Goal: Task Accomplishment & Management: Manage account settings

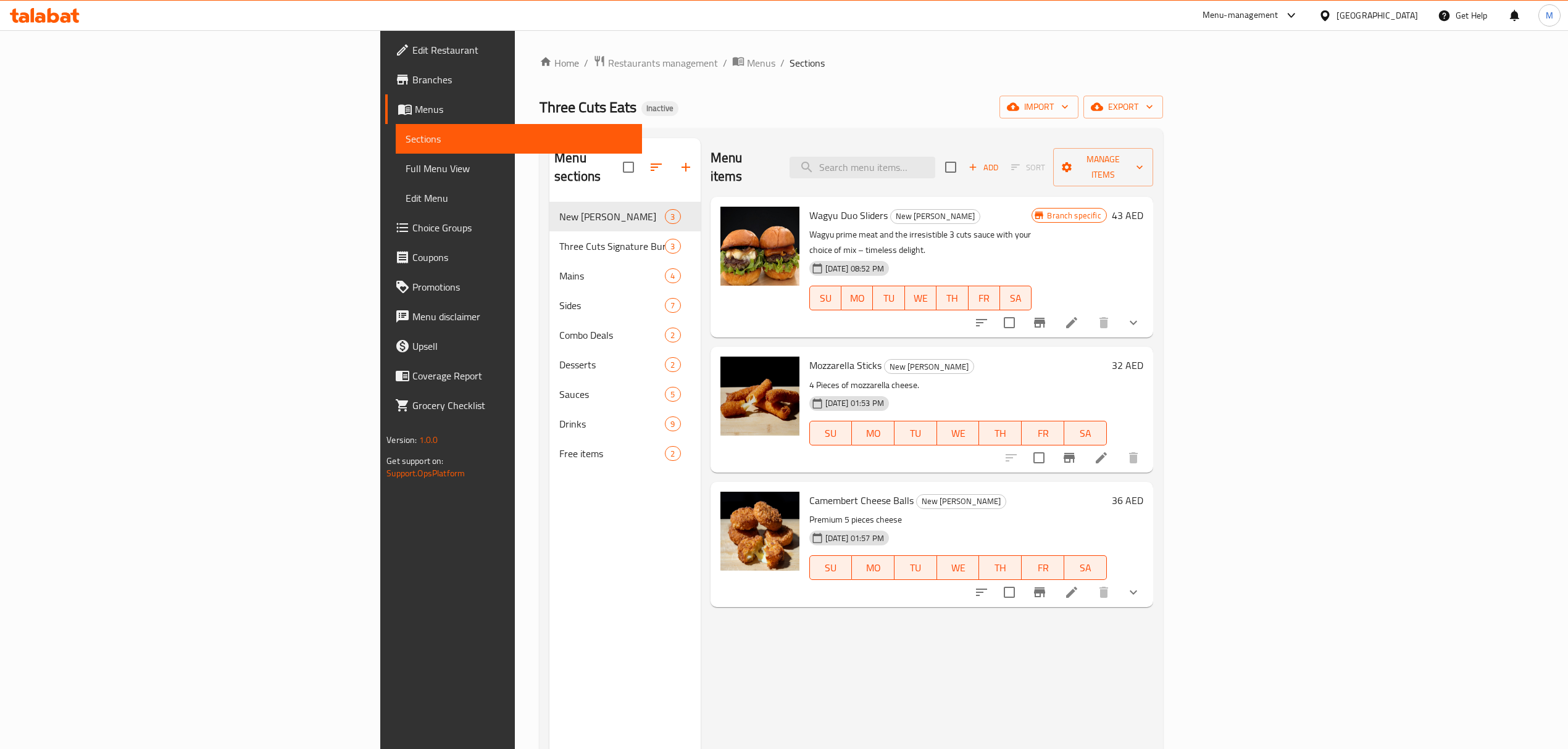
click at [539, 77] on div "Home / Restaurants management / Menus / Sections Three Cuts Eats Inactive impor…" at bounding box center [850, 475] width 623 height 842
click at [608, 71] on span "Restaurants management" at bounding box center [663, 63] width 110 height 15
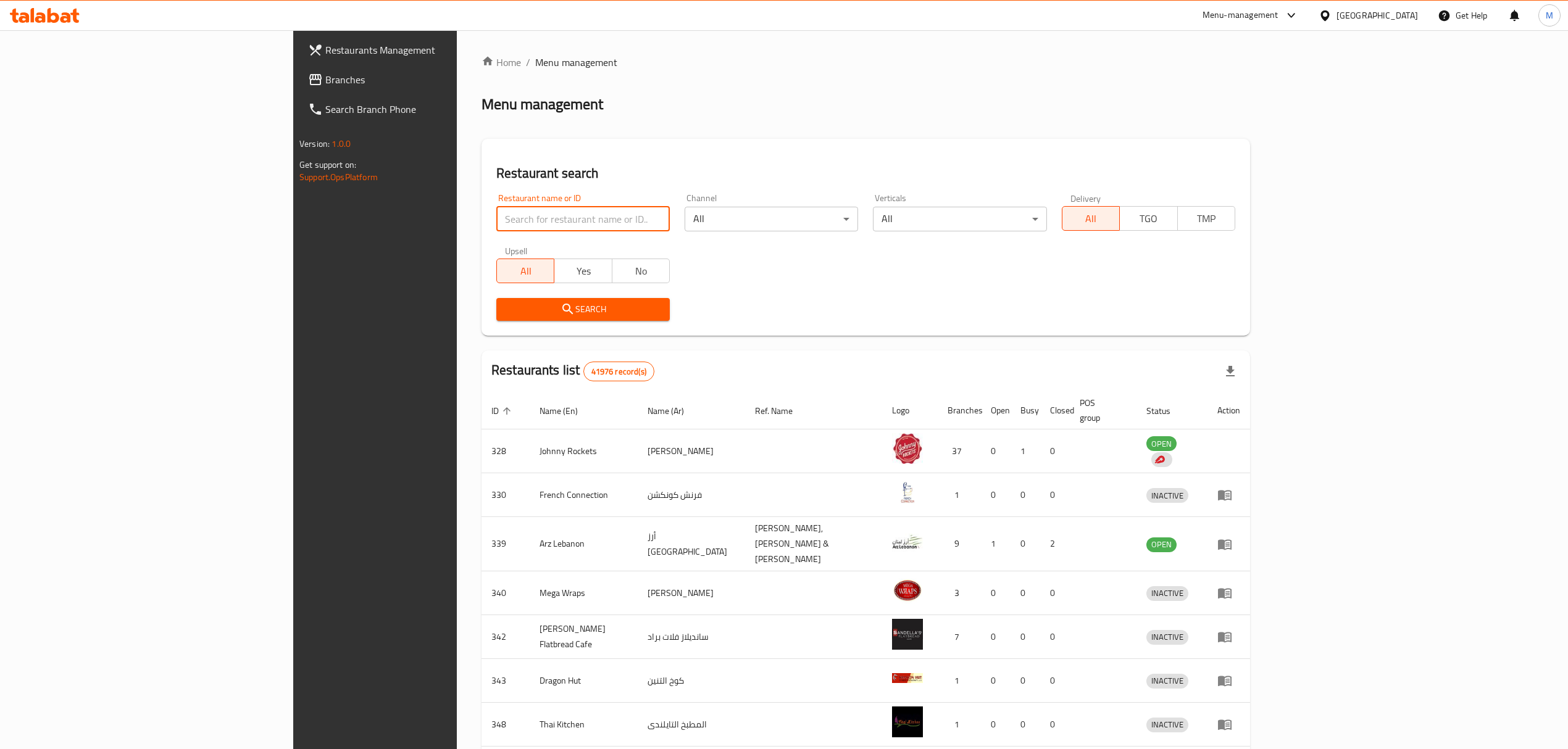
click at [496, 217] on input "search" at bounding box center [583, 218] width 173 height 25
type input "mr. [GEOGRAPHIC_DATA]"
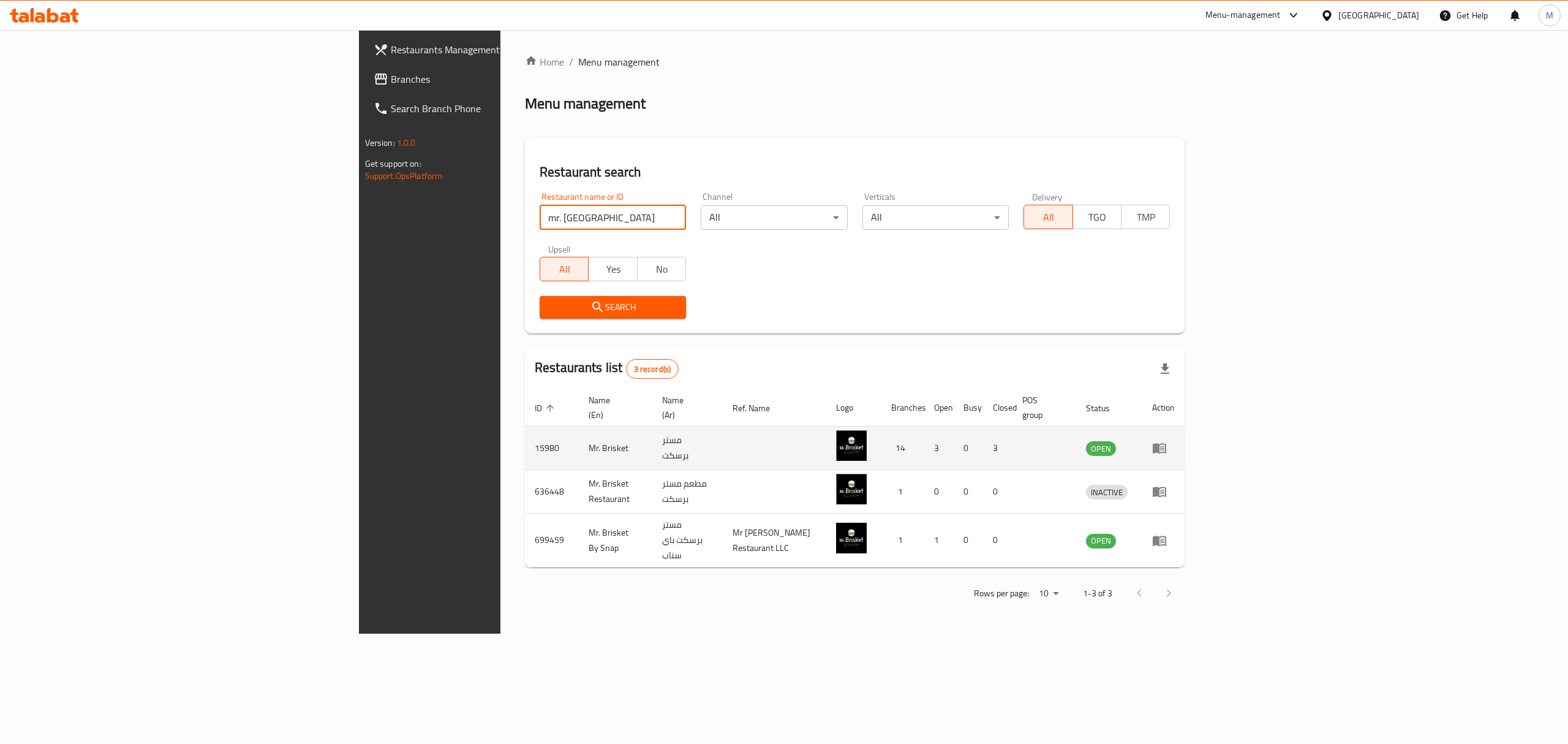
click at [1167, 441] on icon "enhanced table" at bounding box center [1159, 448] width 15 height 15
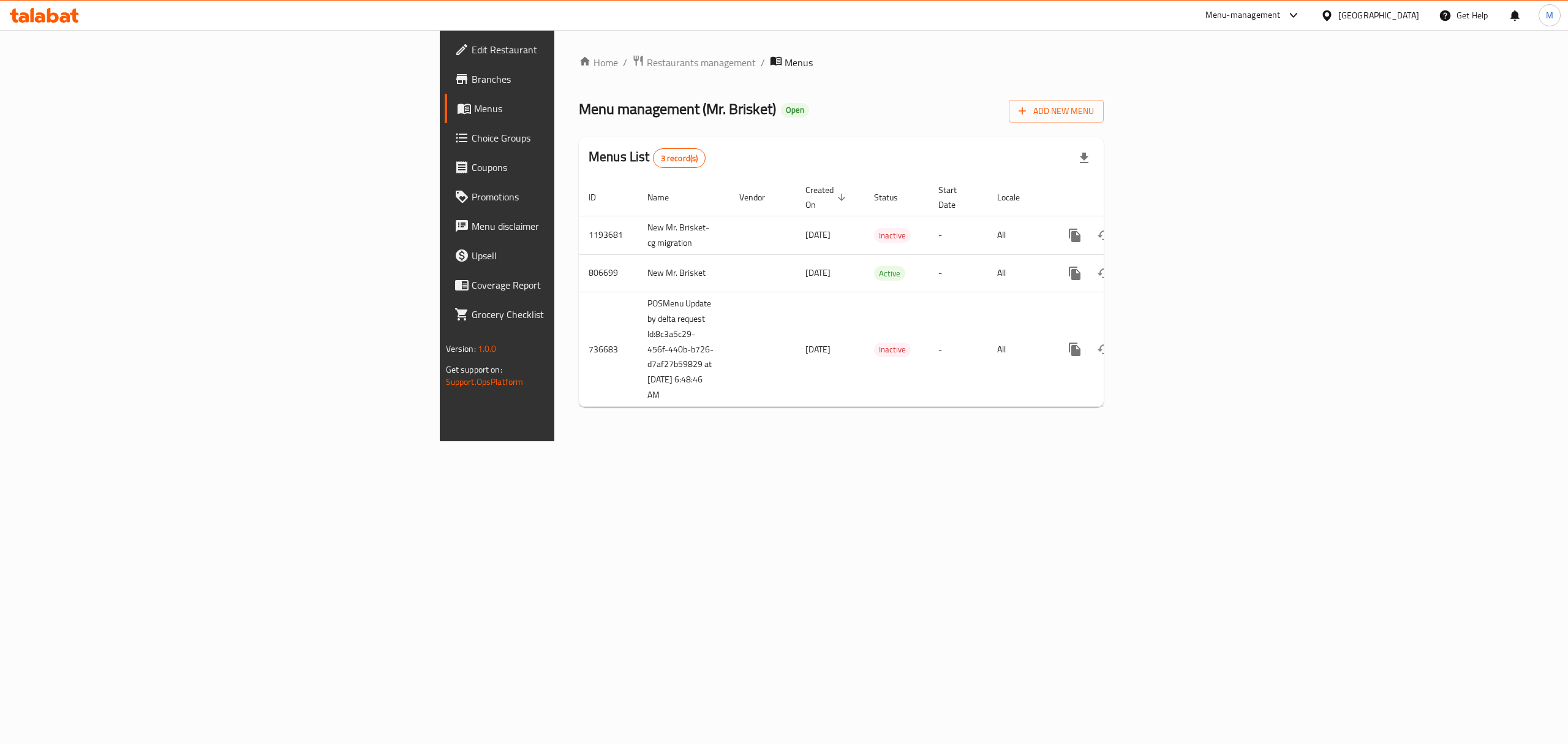
click at [444, 70] on link "Branches" at bounding box center [573, 79] width 258 height 29
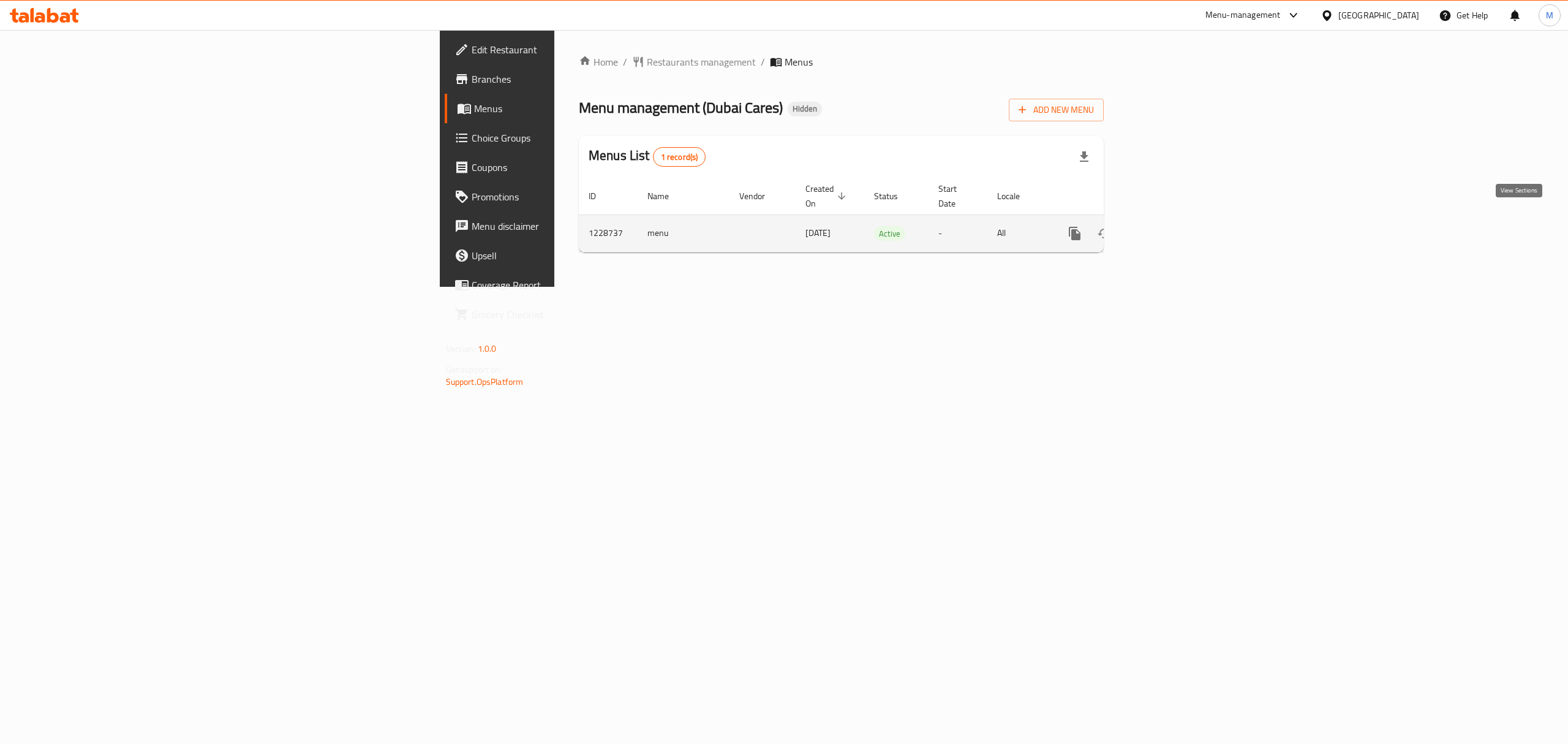
click at [1169, 228] on icon "enhanced table" at bounding box center [1163, 233] width 11 height 11
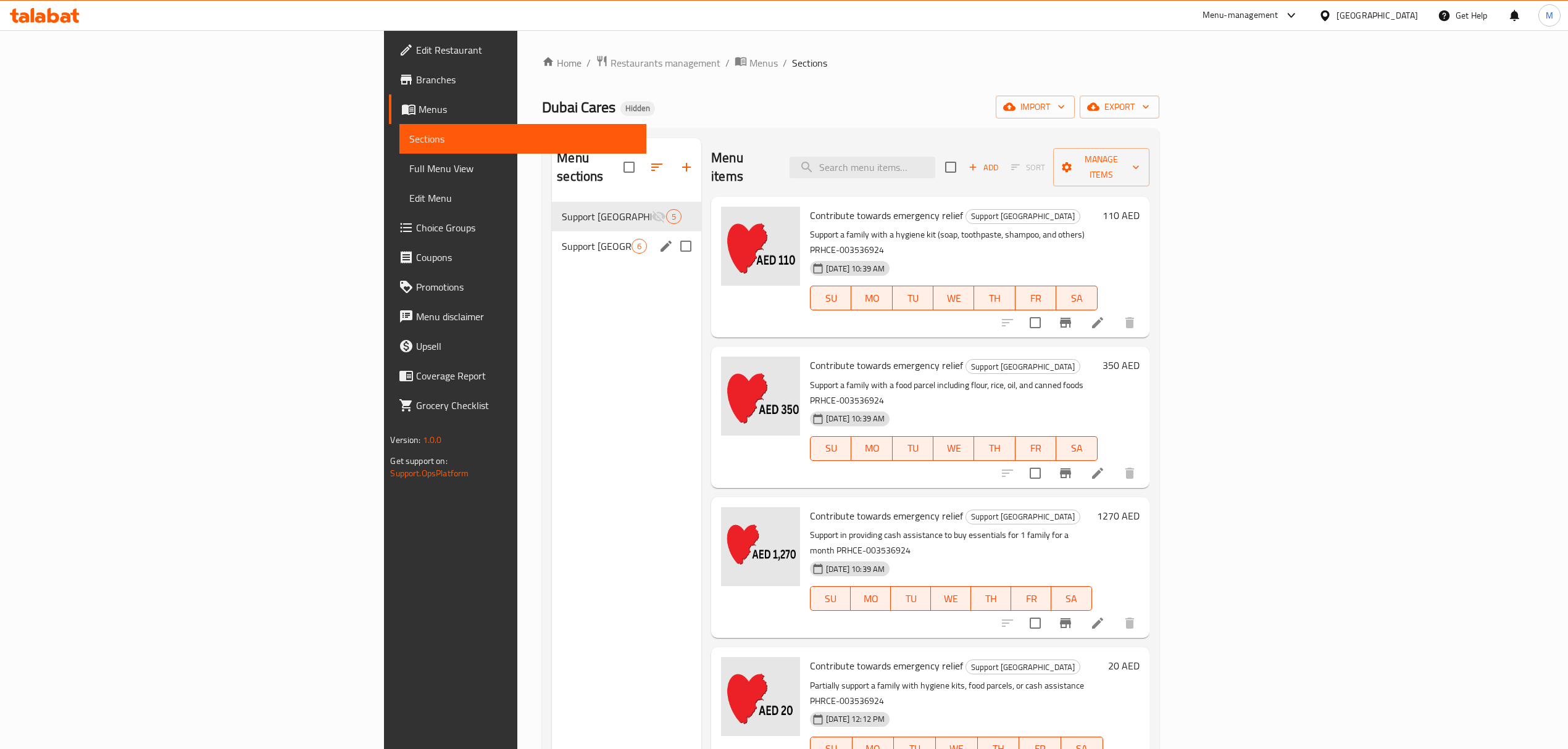
click at [552, 232] on div "Support Gaza 6" at bounding box center [626, 246] width 149 height 29
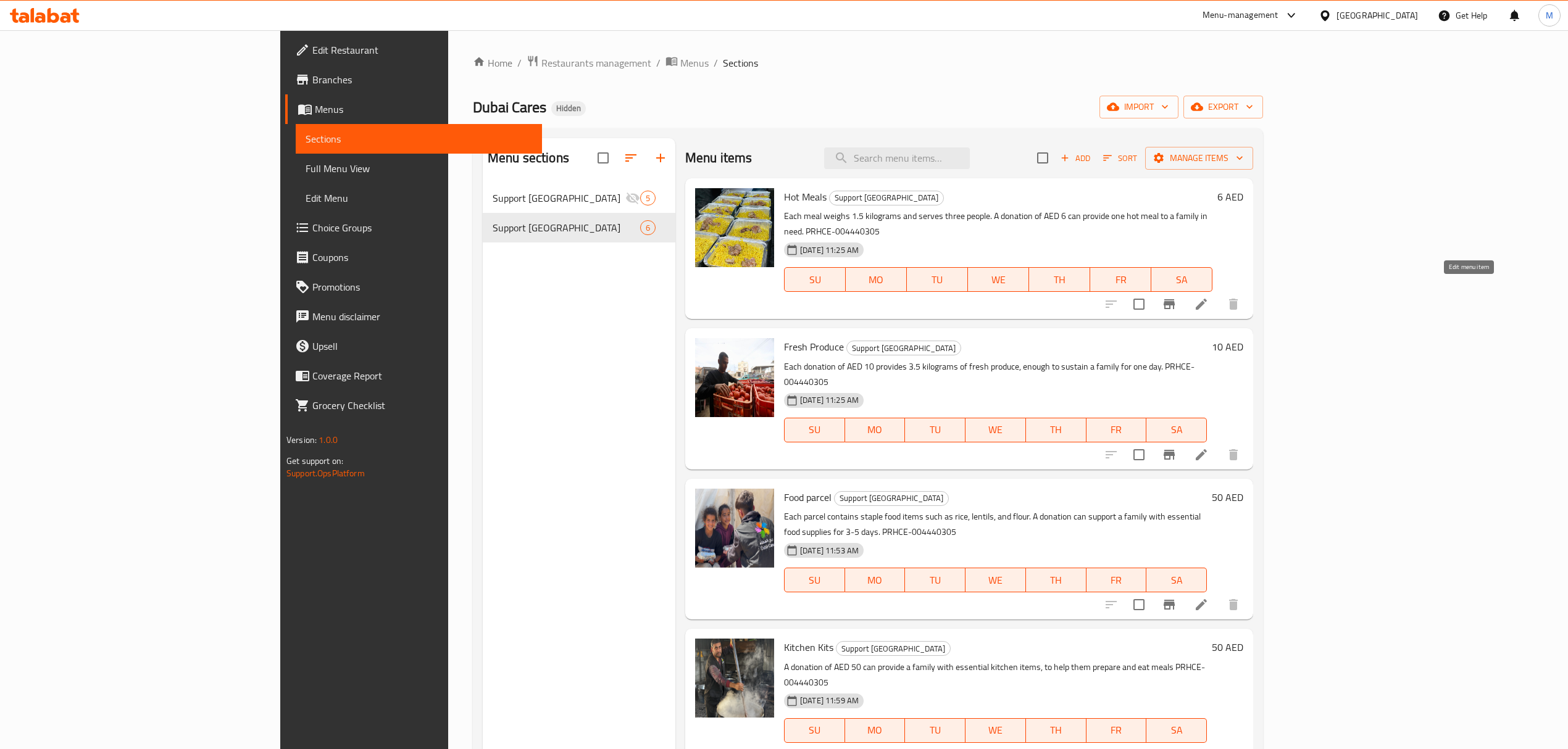
click at [1208, 297] on icon at bounding box center [1201, 304] width 15 height 15
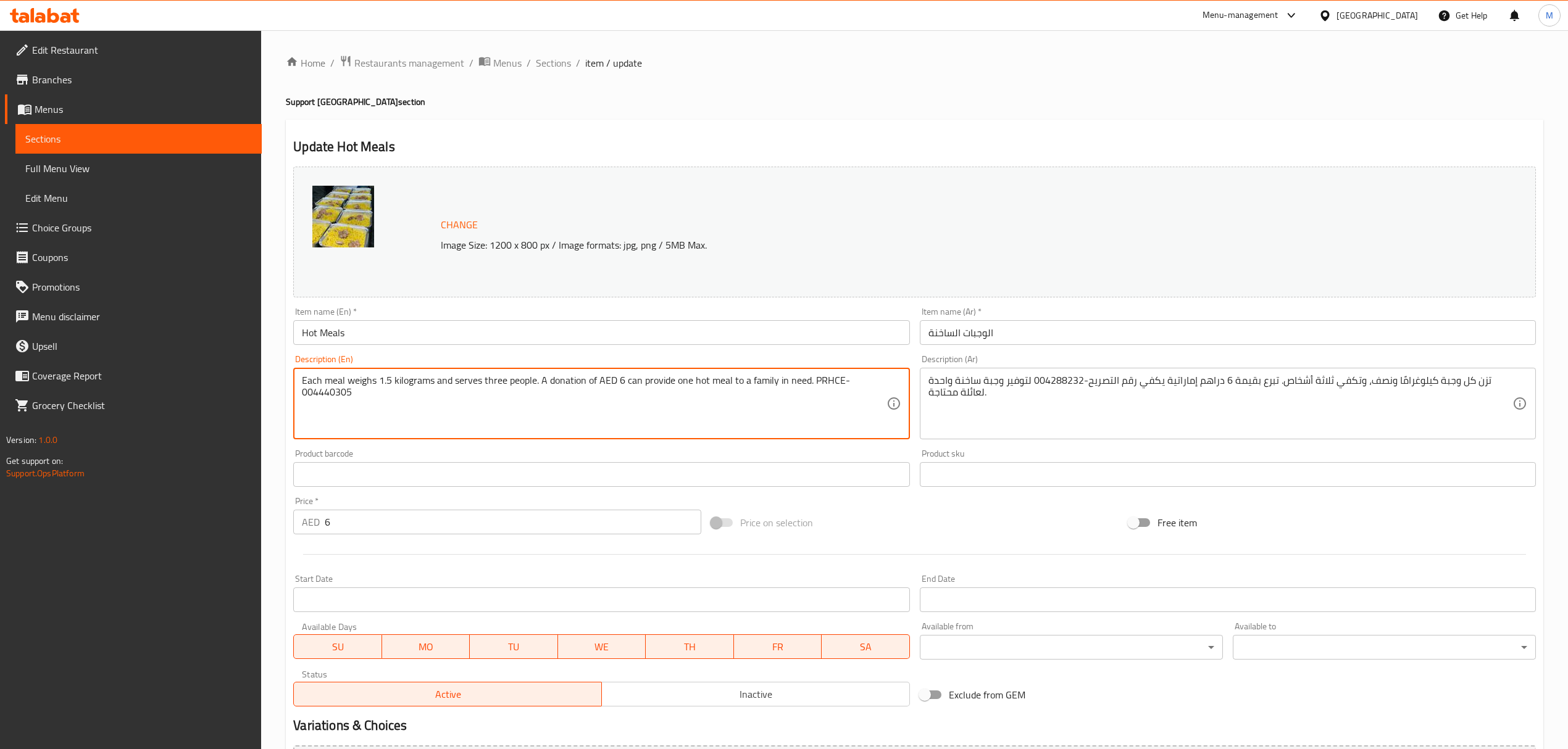
drag, startPoint x: 351, startPoint y: 396, endPoint x: 274, endPoint y: 394, distance: 77.0
paste textarea "671782"
type textarea "Each meal weighs 1.5 kilograms and serves three people. A donation of AED 6 can…"
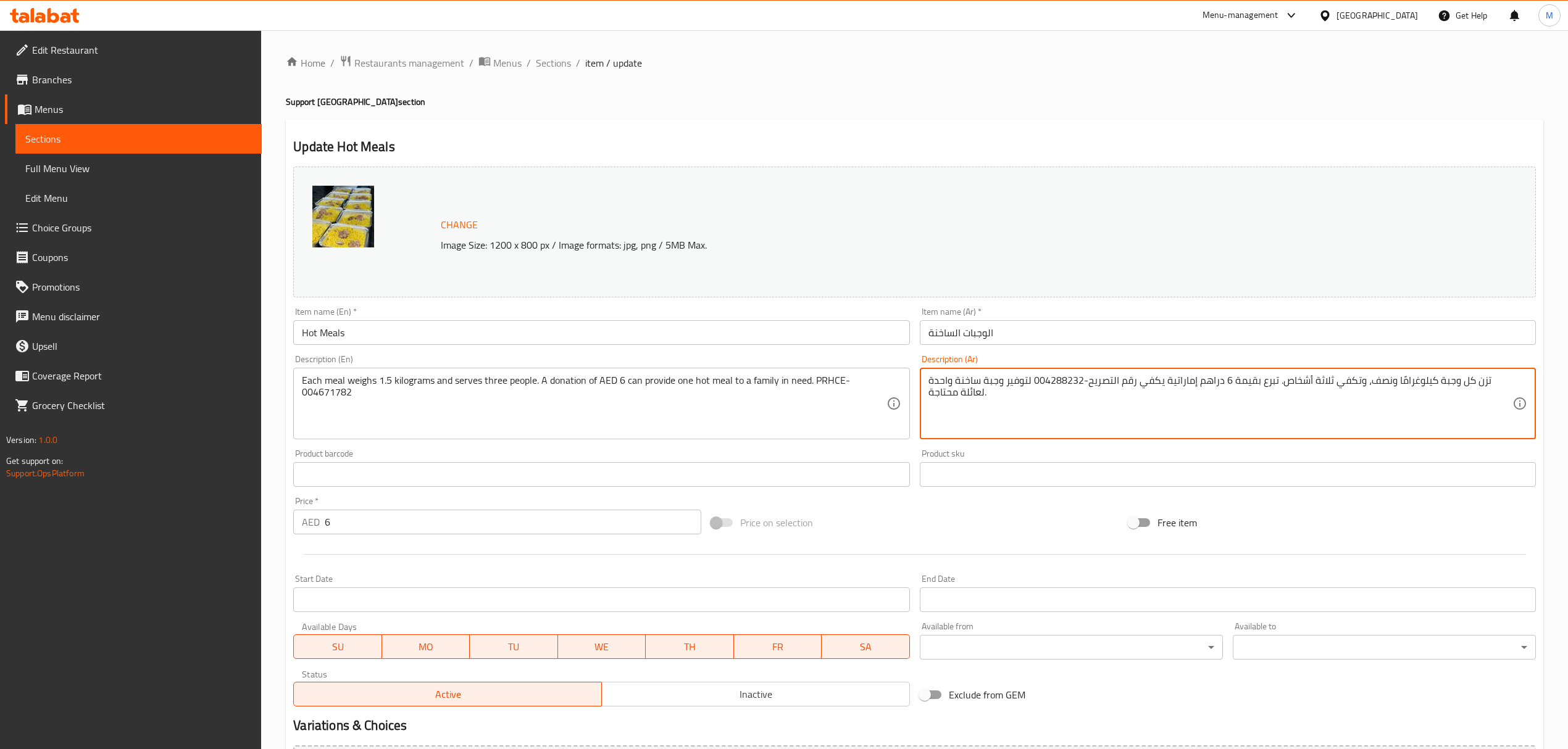
drag, startPoint x: 1105, startPoint y: 385, endPoint x: 1060, endPoint y: 385, distance: 45.0
paste textarea "67178"
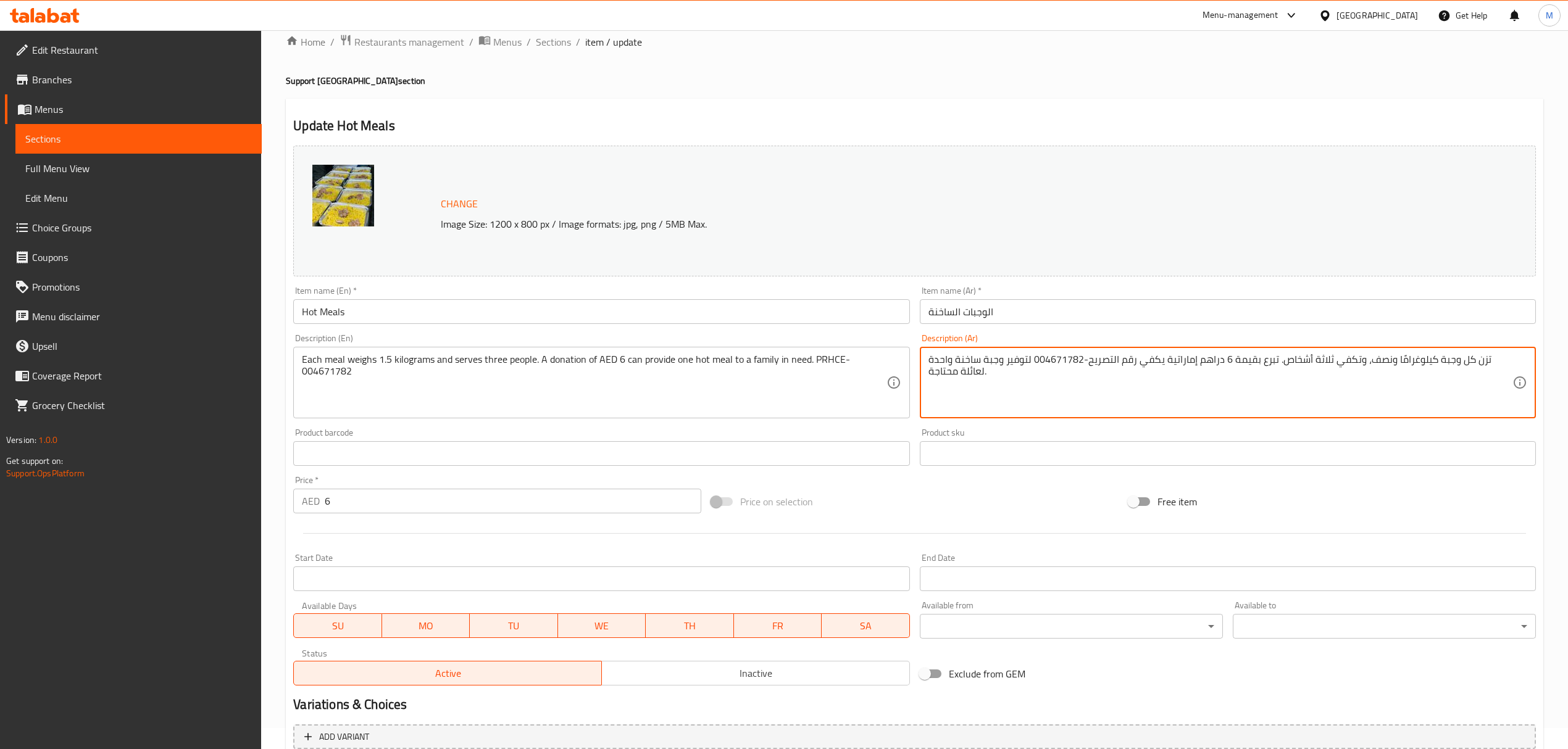
scroll to position [140, 0]
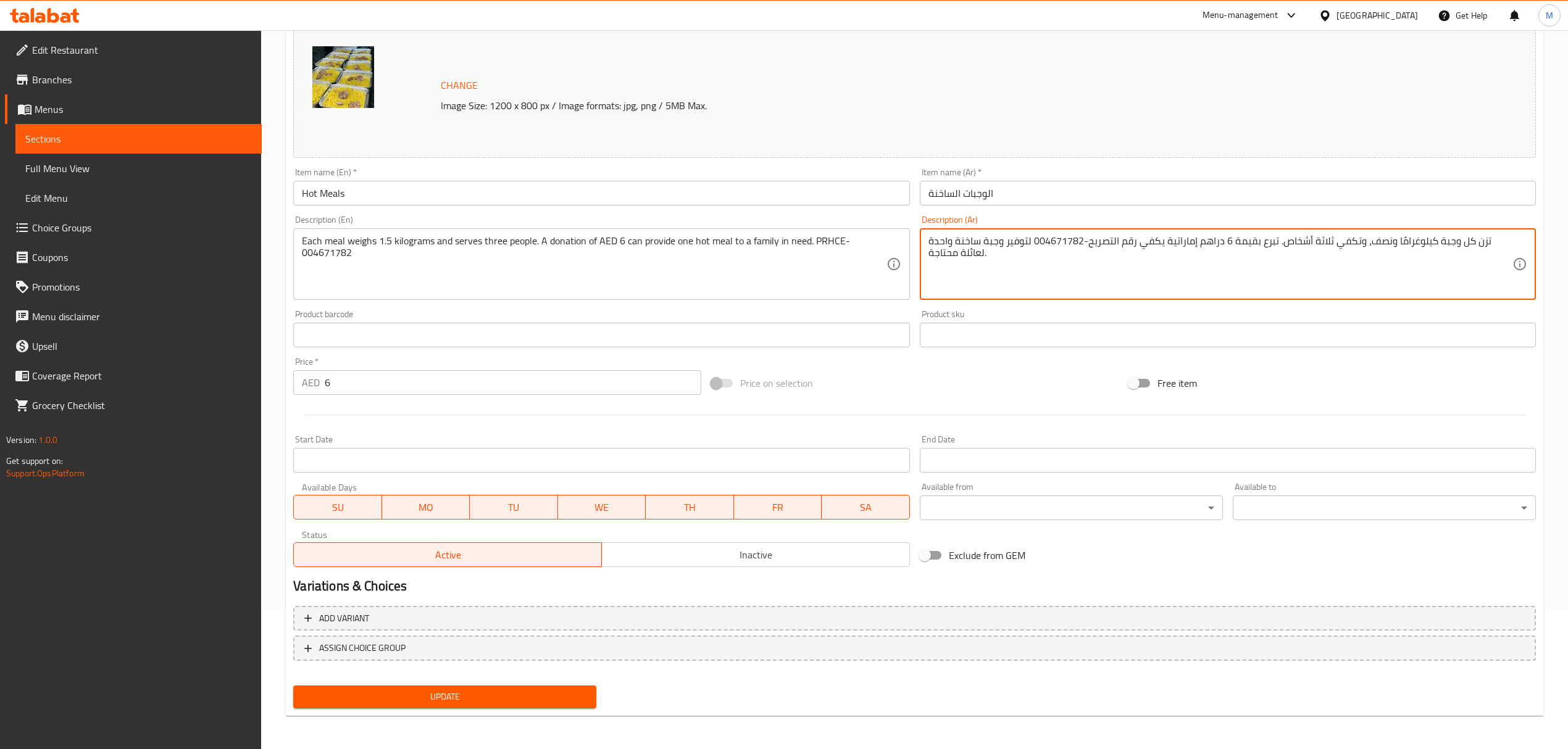
type textarea "تزن كل وجبة كيلوغرامًا ونصف، وتكفي ثلاثة أشخاص. تبرع بقيمة 6 دراهم إماراتية يكف…"
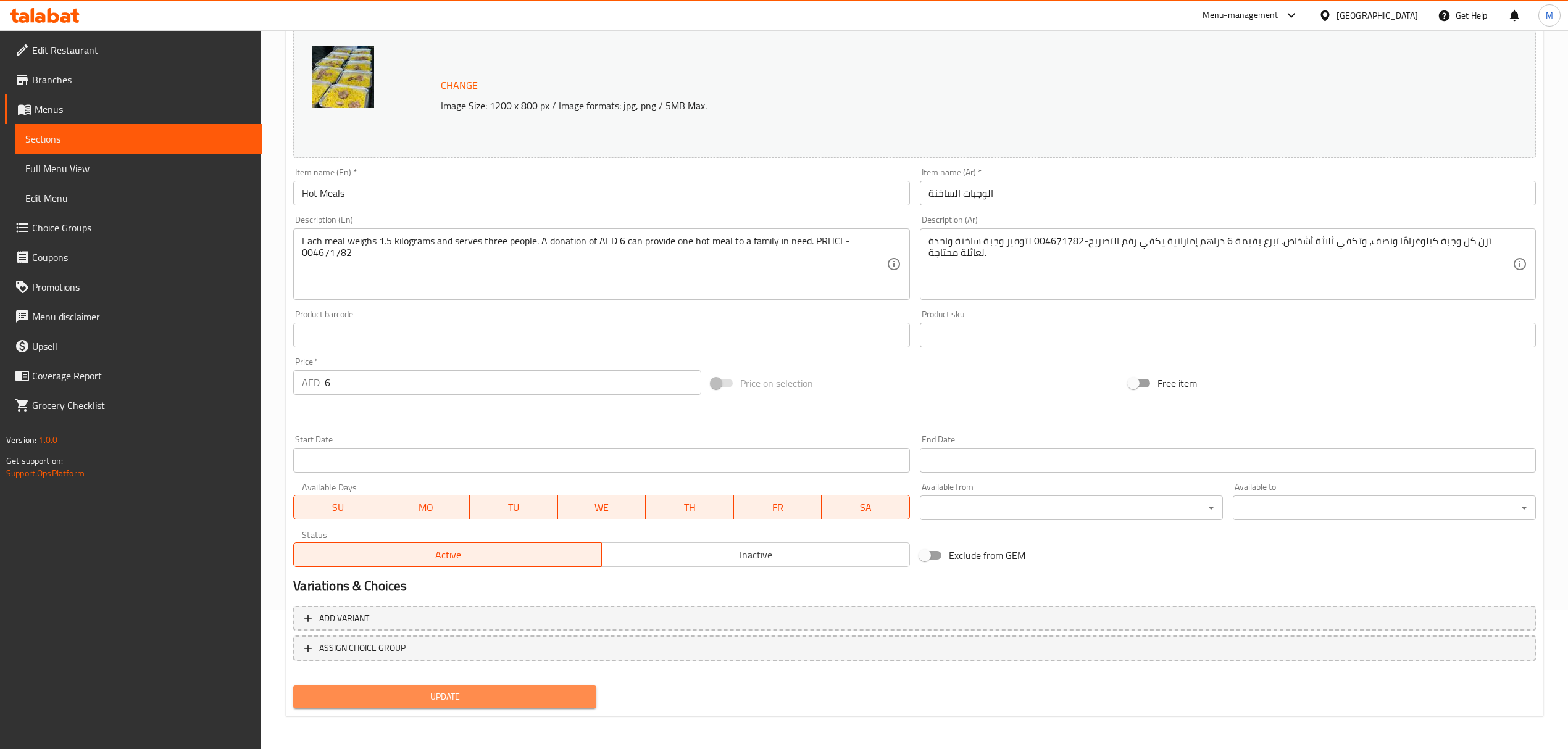
click at [381, 689] on span "Update" at bounding box center [445, 696] width 283 height 15
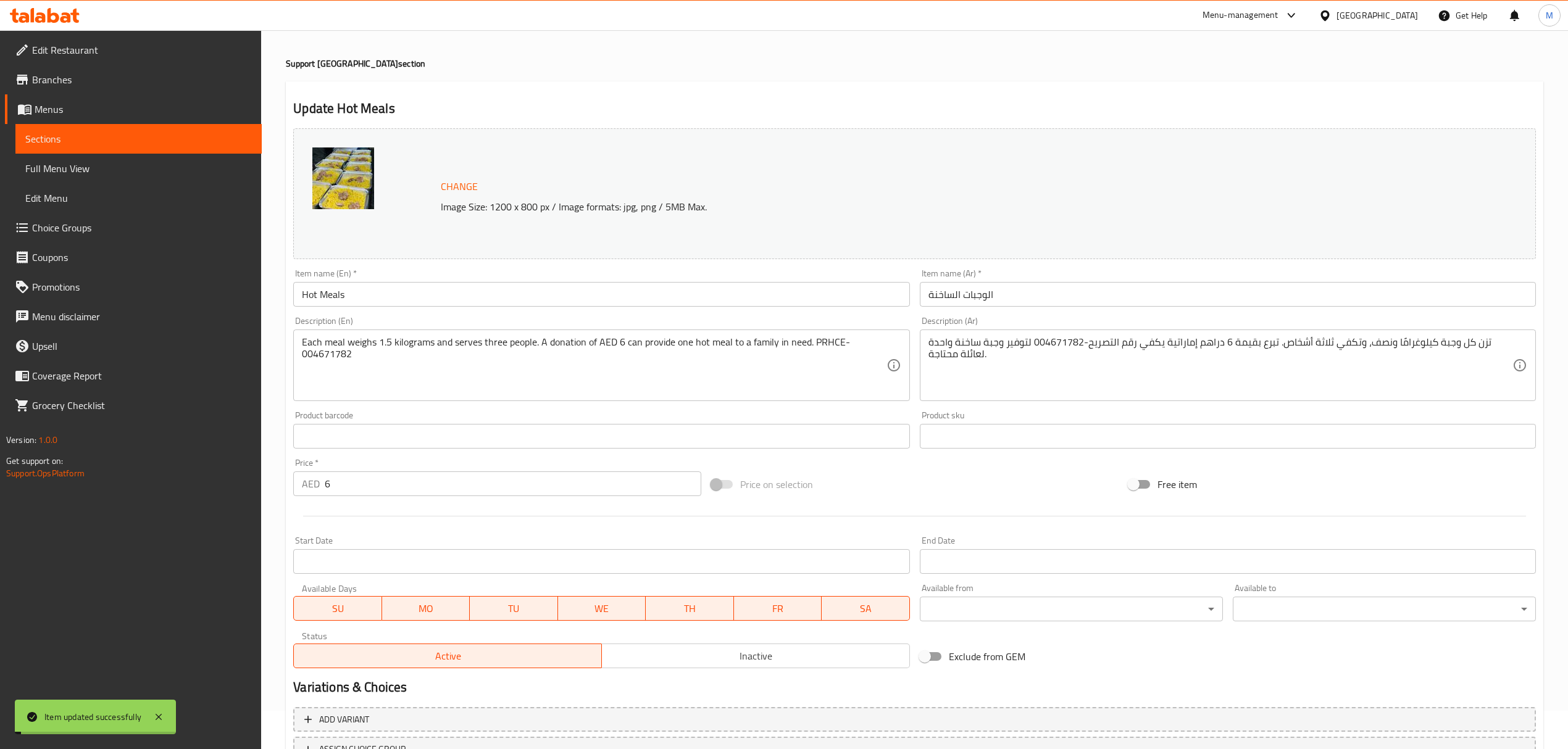
scroll to position [0, 0]
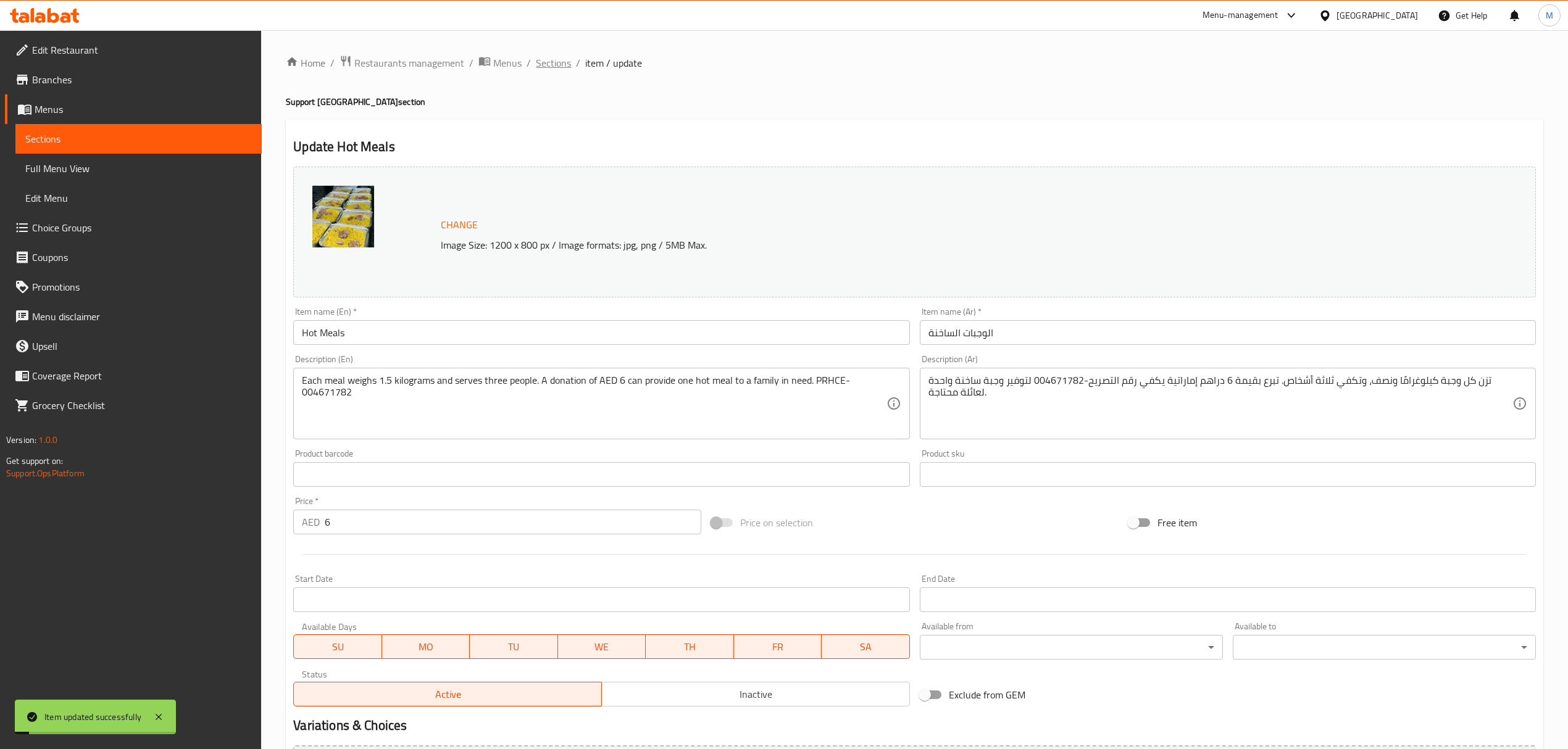
click at [561, 60] on span "Sections" at bounding box center [553, 63] width 35 height 15
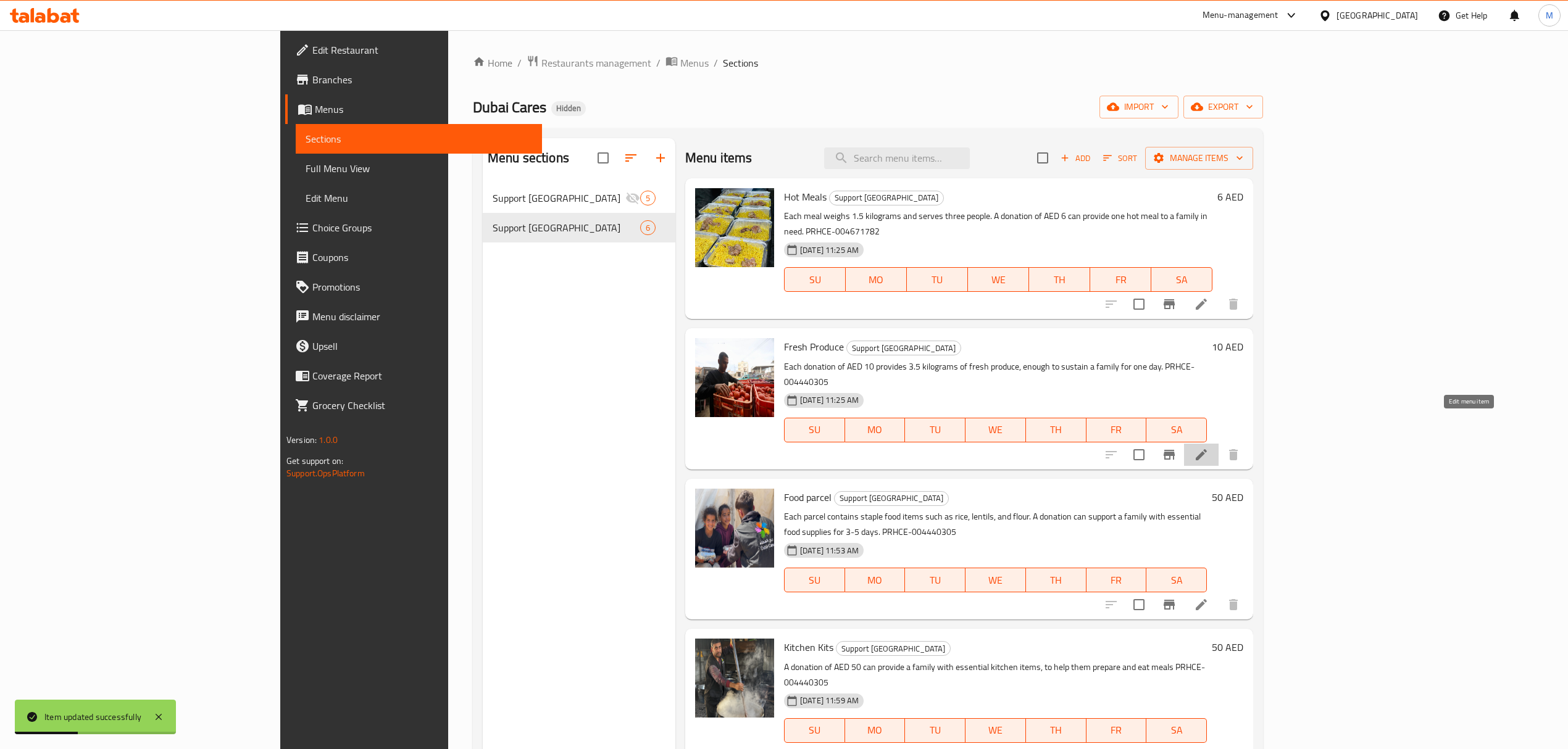
click at [1208, 447] on icon at bounding box center [1201, 455] width 15 height 15
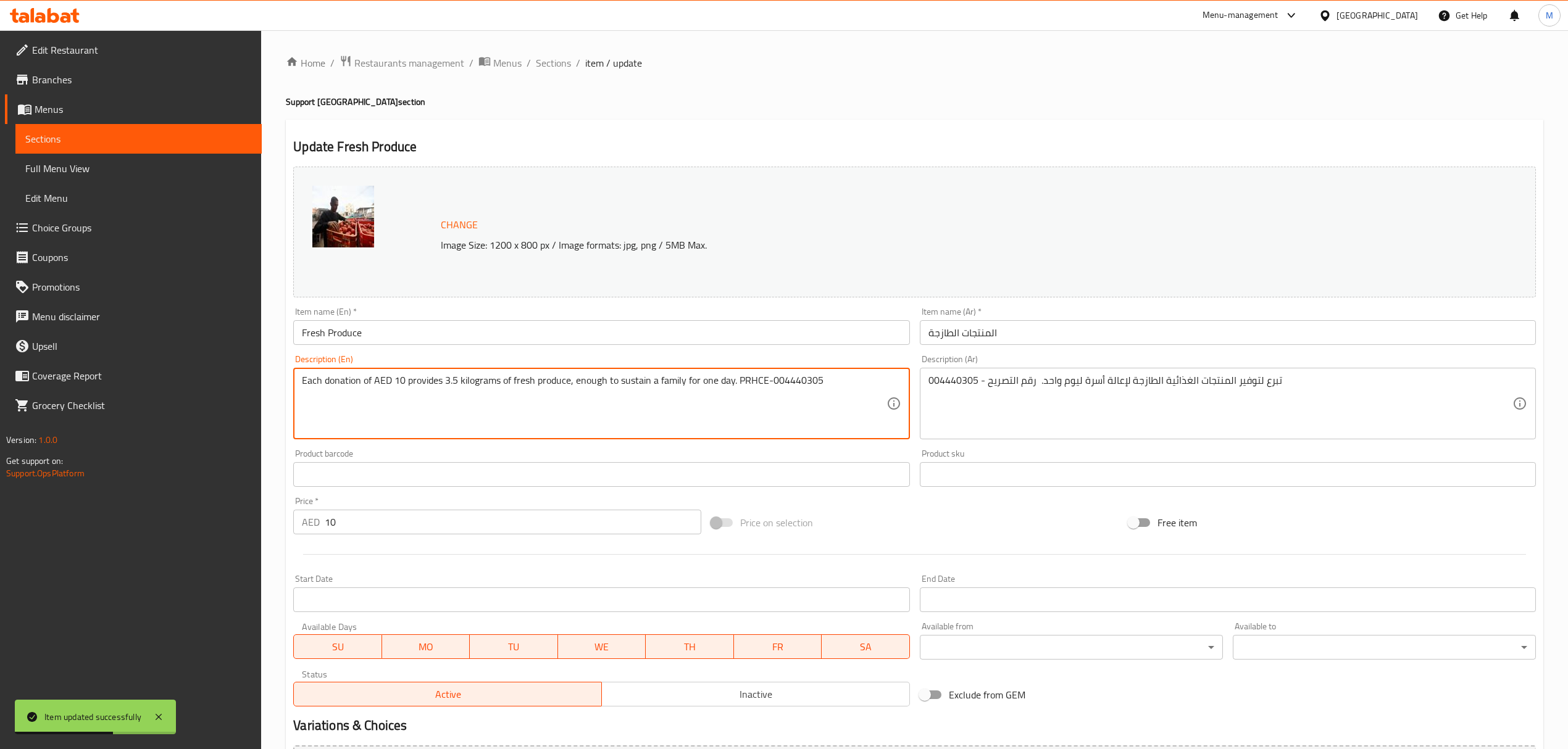
drag, startPoint x: 825, startPoint y: 381, endPoint x: 772, endPoint y: 383, distance: 53.0
paste textarea "671782"
type textarea "Each donation of AED 10 provides 3.5 kilograms of fresh produce, enough to sust…"
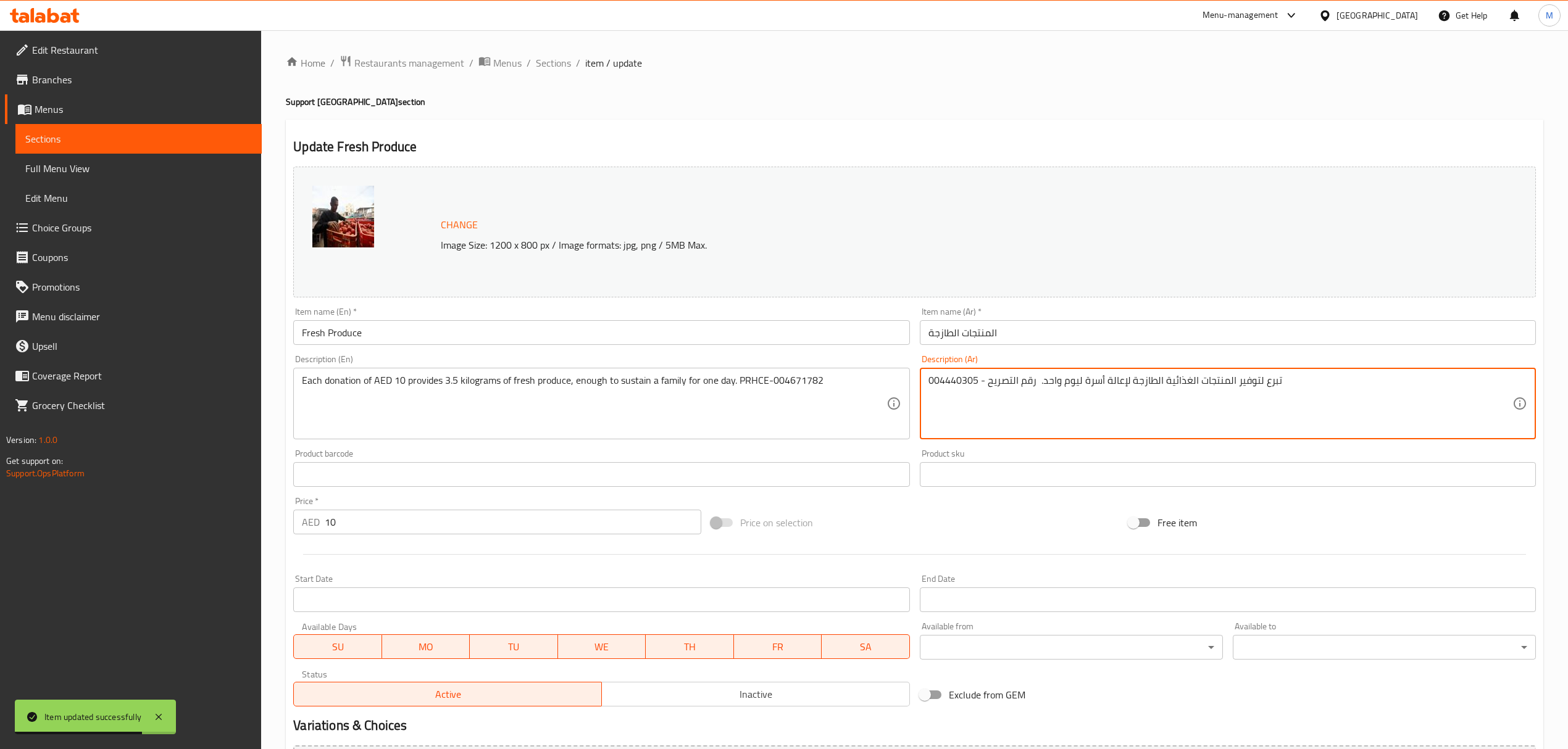
drag, startPoint x: 974, startPoint y: 381, endPoint x: 959, endPoint y: 382, distance: 15.0
drag, startPoint x: 975, startPoint y: 382, endPoint x: 922, endPoint y: 382, distance: 53.0
click at [922, 382] on div "004440305 - تبرع لتوفير المنتجات الغذائية الطازجة لإعالة أسرة ليوم واحد. رقم ال…" at bounding box center [1227, 403] width 616 height 71
paste textarea "671782"
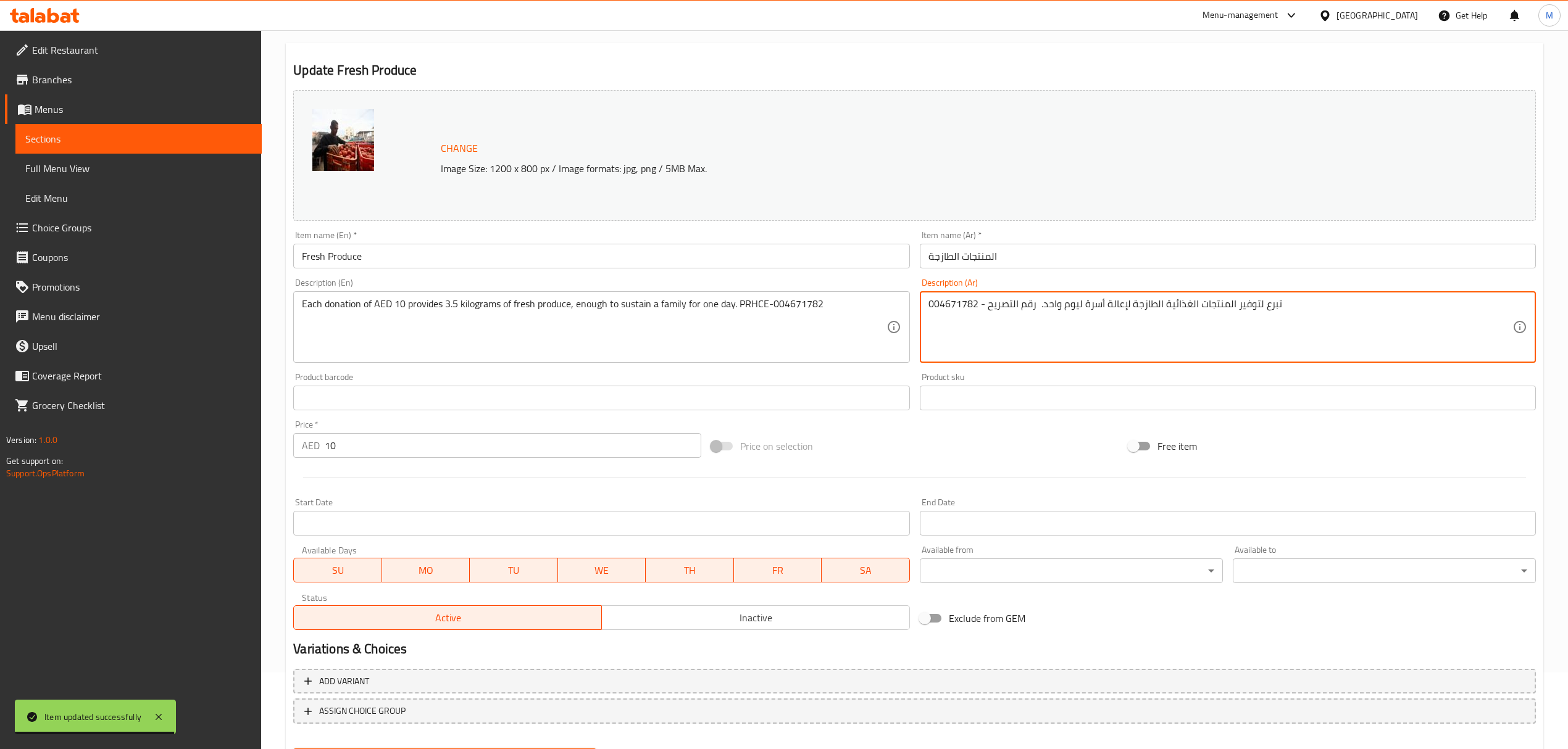
scroll to position [140, 0]
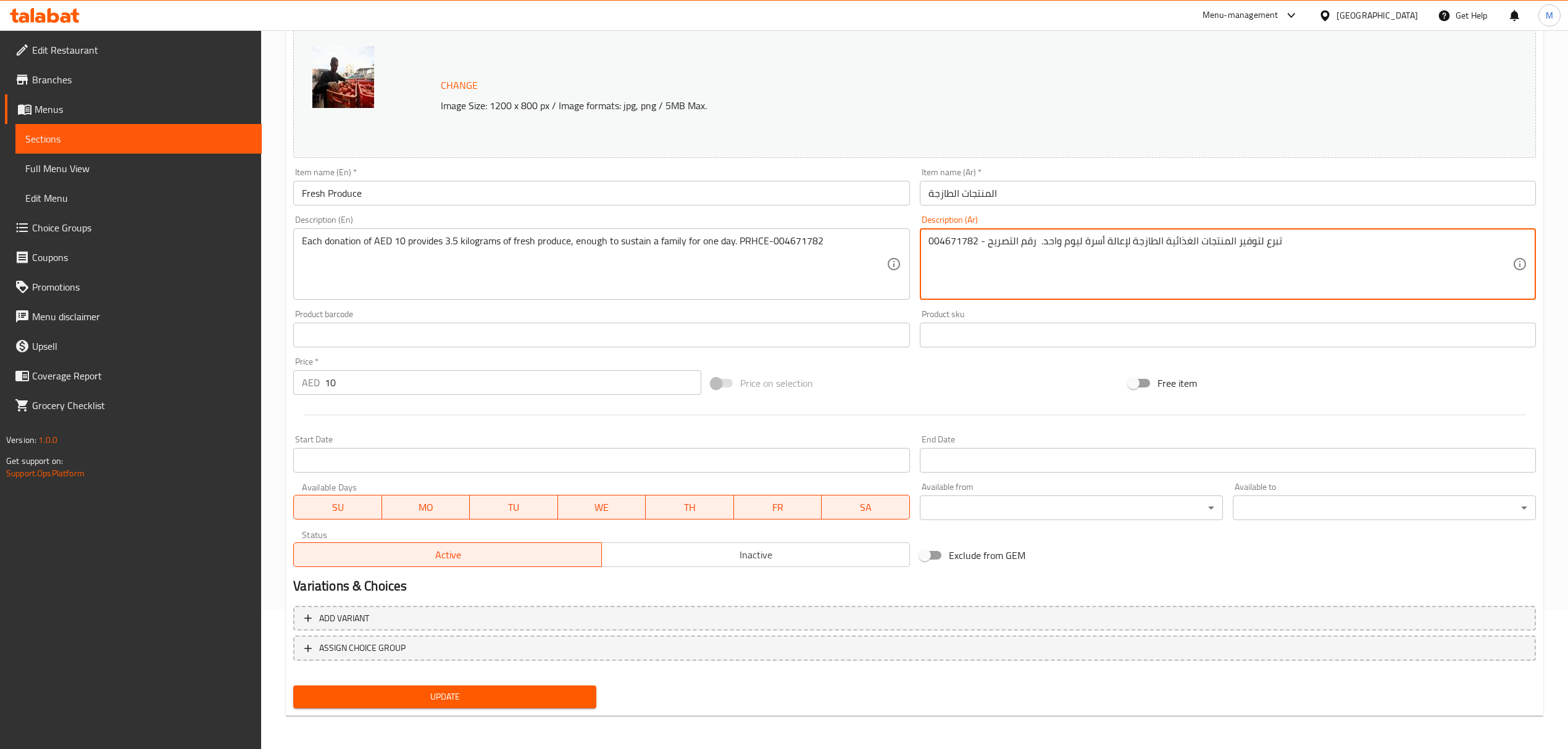
type textarea "004671782 - تبرع لتوفير المنتجات الغذائية الطازجة لإعالة أسرة ليوم واحد. رقم ال…"
click at [414, 691] on span "Update" at bounding box center [445, 696] width 283 height 15
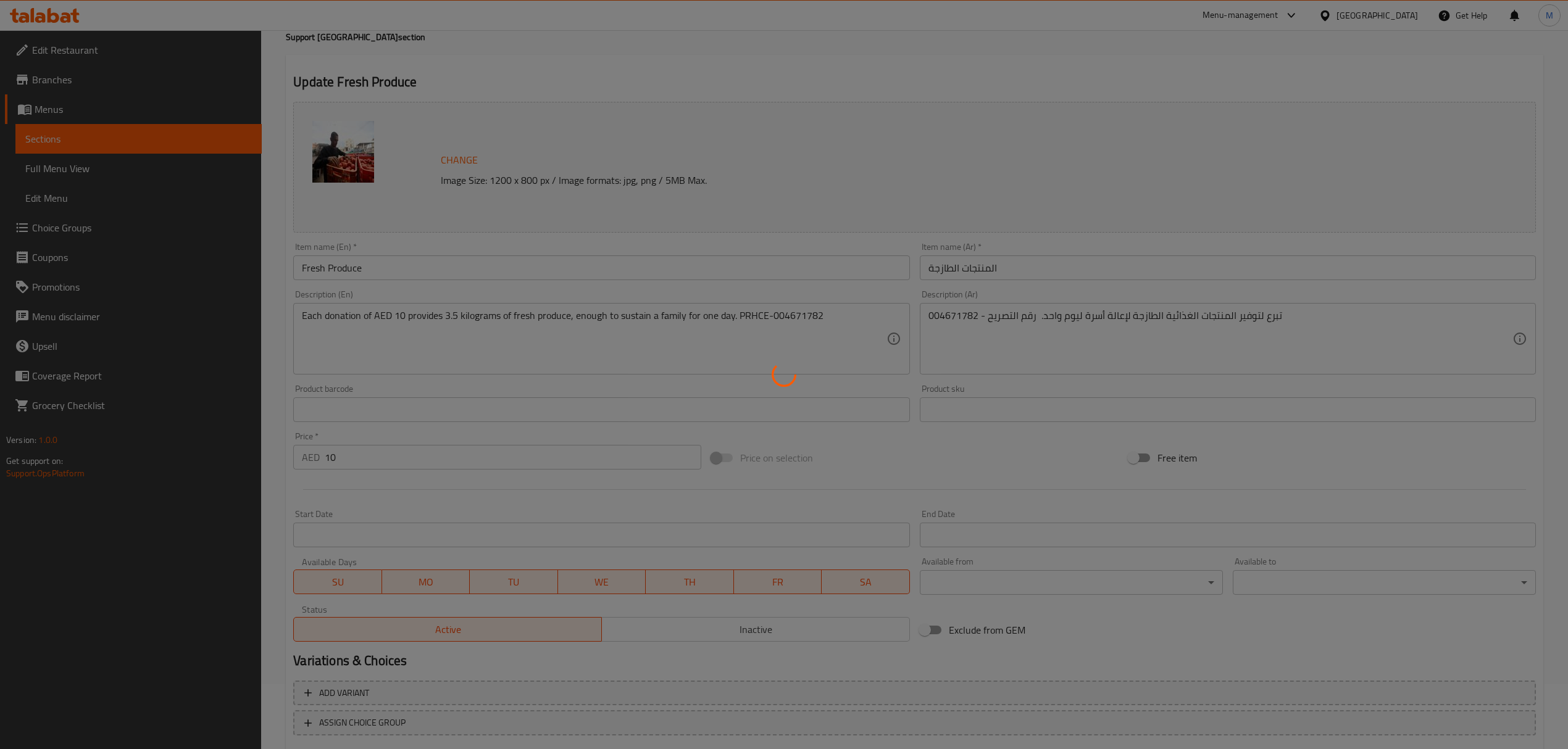
scroll to position [0, 0]
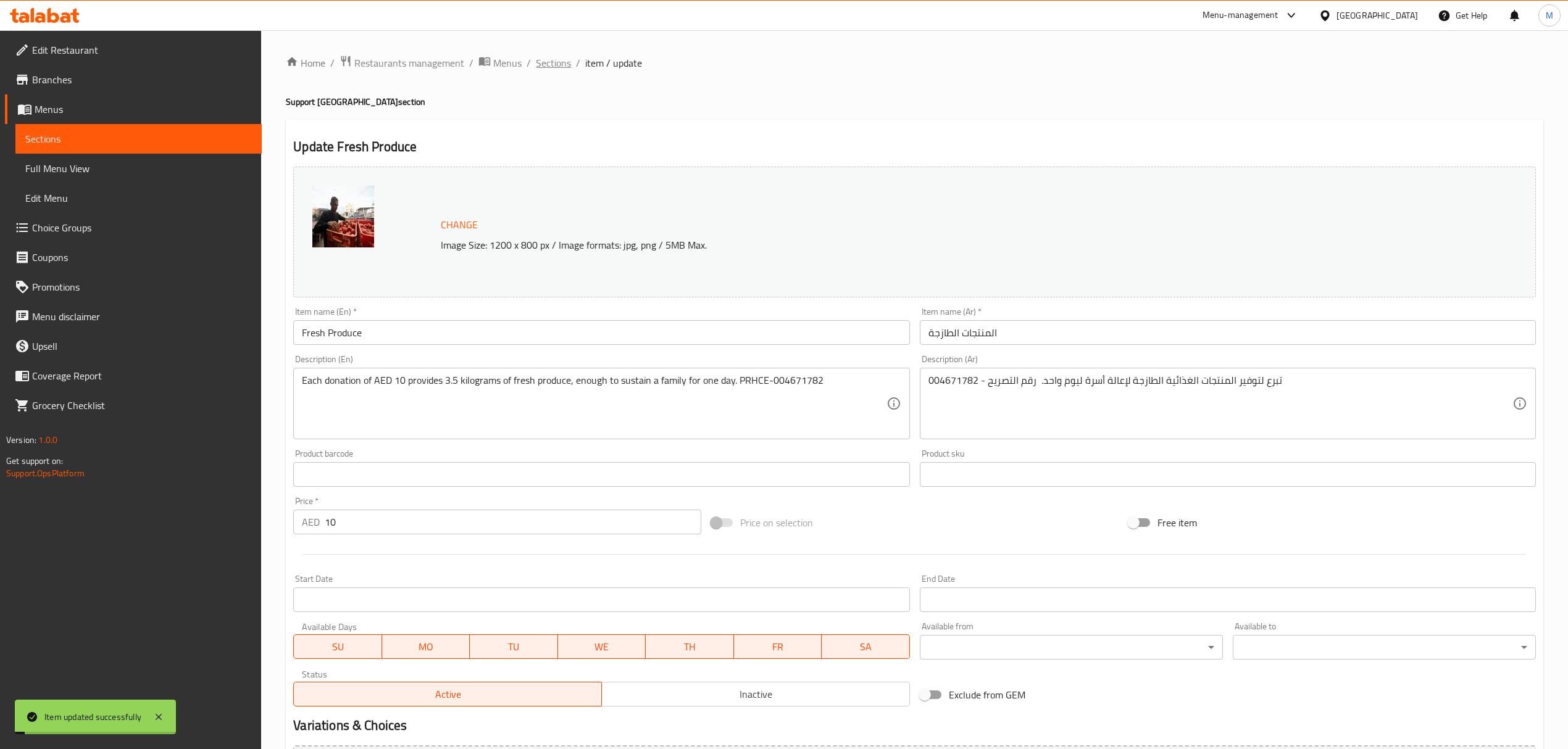
click at [554, 70] on span "Sections" at bounding box center [553, 63] width 35 height 15
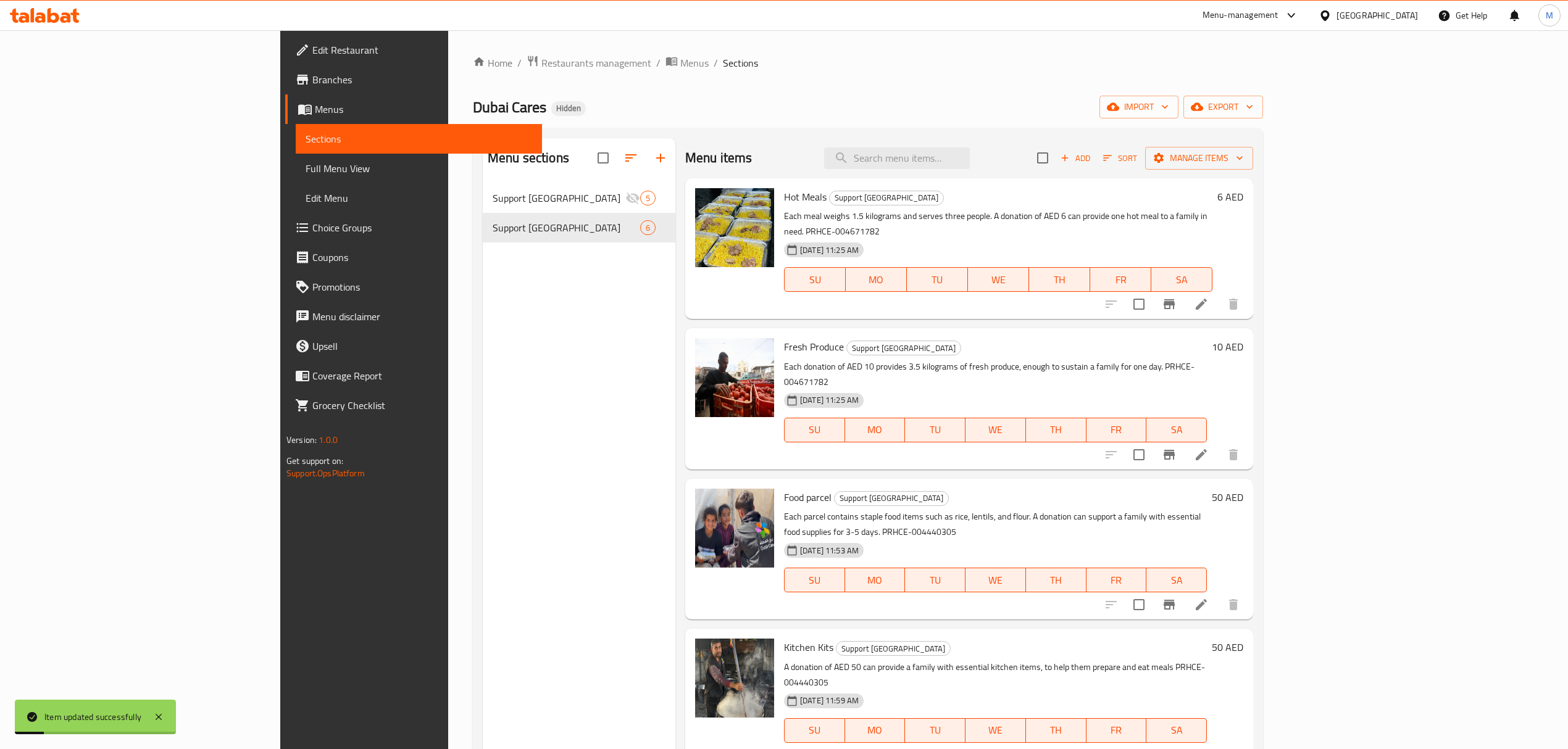
click at [1219, 593] on li at bounding box center [1201, 605] width 35 height 22
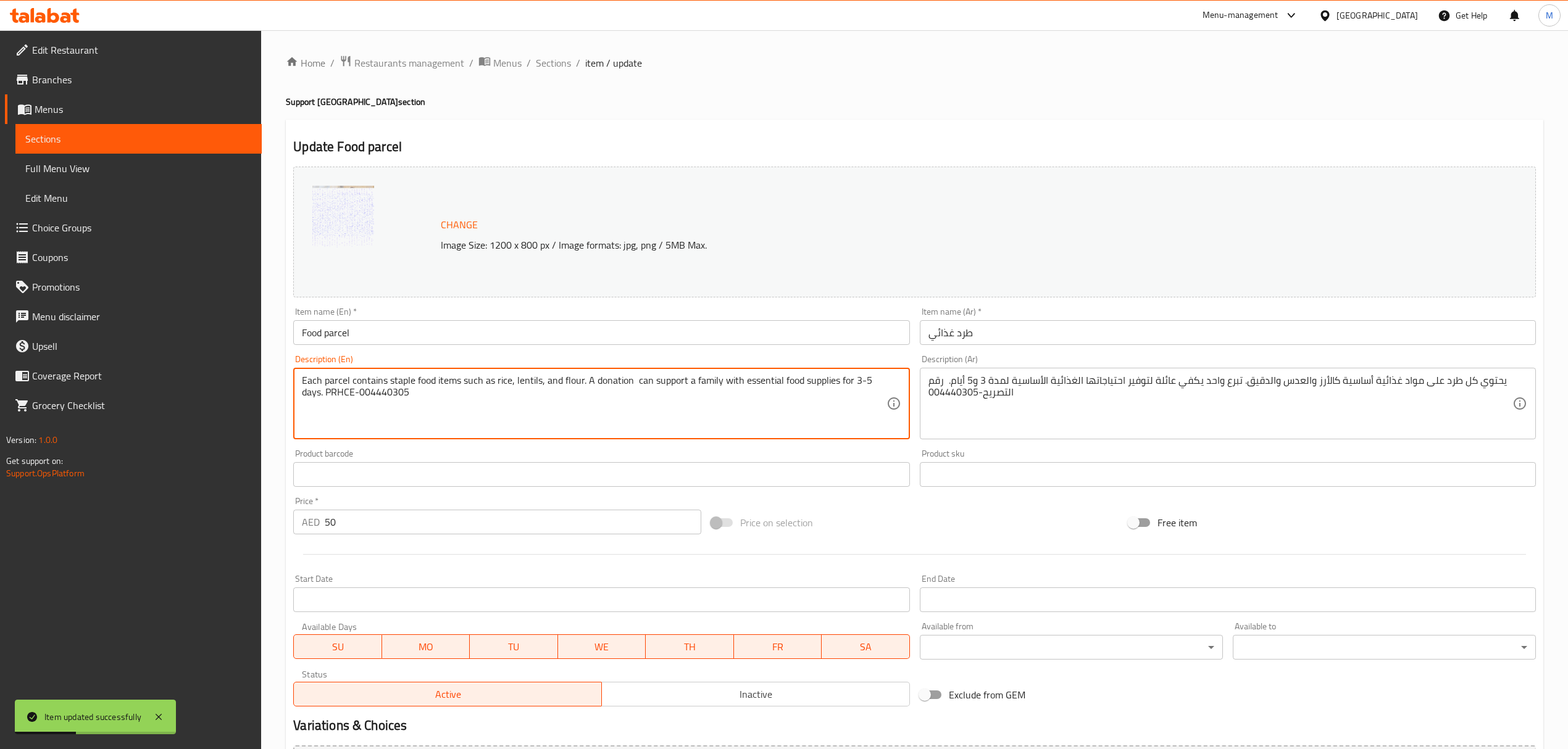
drag, startPoint x: 403, startPoint y: 395, endPoint x: 359, endPoint y: 398, distance: 44.1
paste textarea "671782"
type textarea "Each parcel contains staple food items such as rice, lentils, and flour. A dona…"
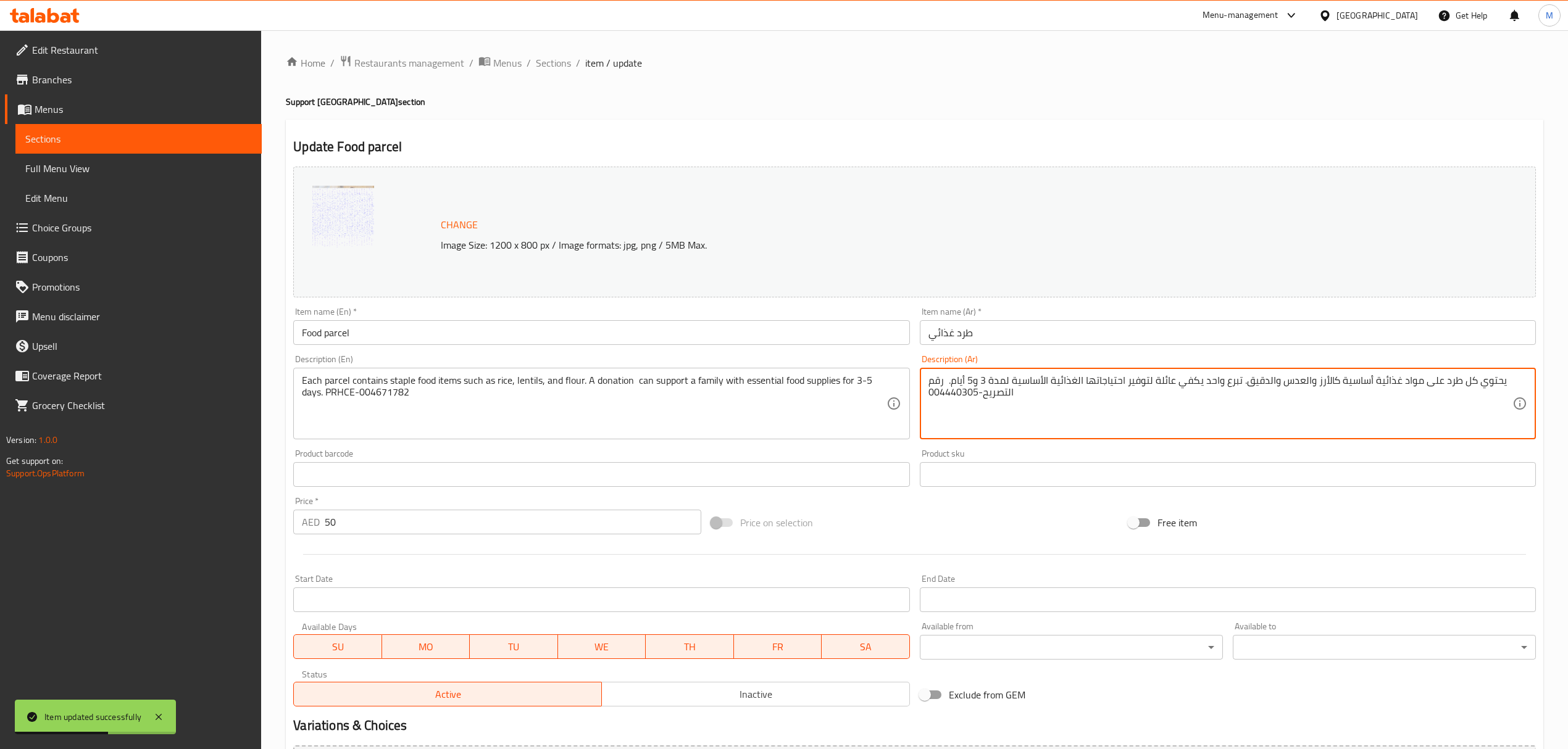
drag, startPoint x: 976, startPoint y: 393, endPoint x: 944, endPoint y: 396, distance: 32.1
click at [944, 396] on textarea "يحتوي كل طرد على مواد غذائية أساسية كالأرز والعدس والدقيق. تبرع واحد يكفي عائلة…" at bounding box center [1219, 404] width 584 height 59
drag, startPoint x: 927, startPoint y: 398, endPoint x: 977, endPoint y: 398, distance: 50.0
click at [977, 398] on textarea "يحتوي كل طرد على مواد غذائية أساسية كالأرز والعدس والدقيق. تبرع واحد يكفي عائلة…" at bounding box center [1219, 404] width 584 height 59
paste textarea "671782"
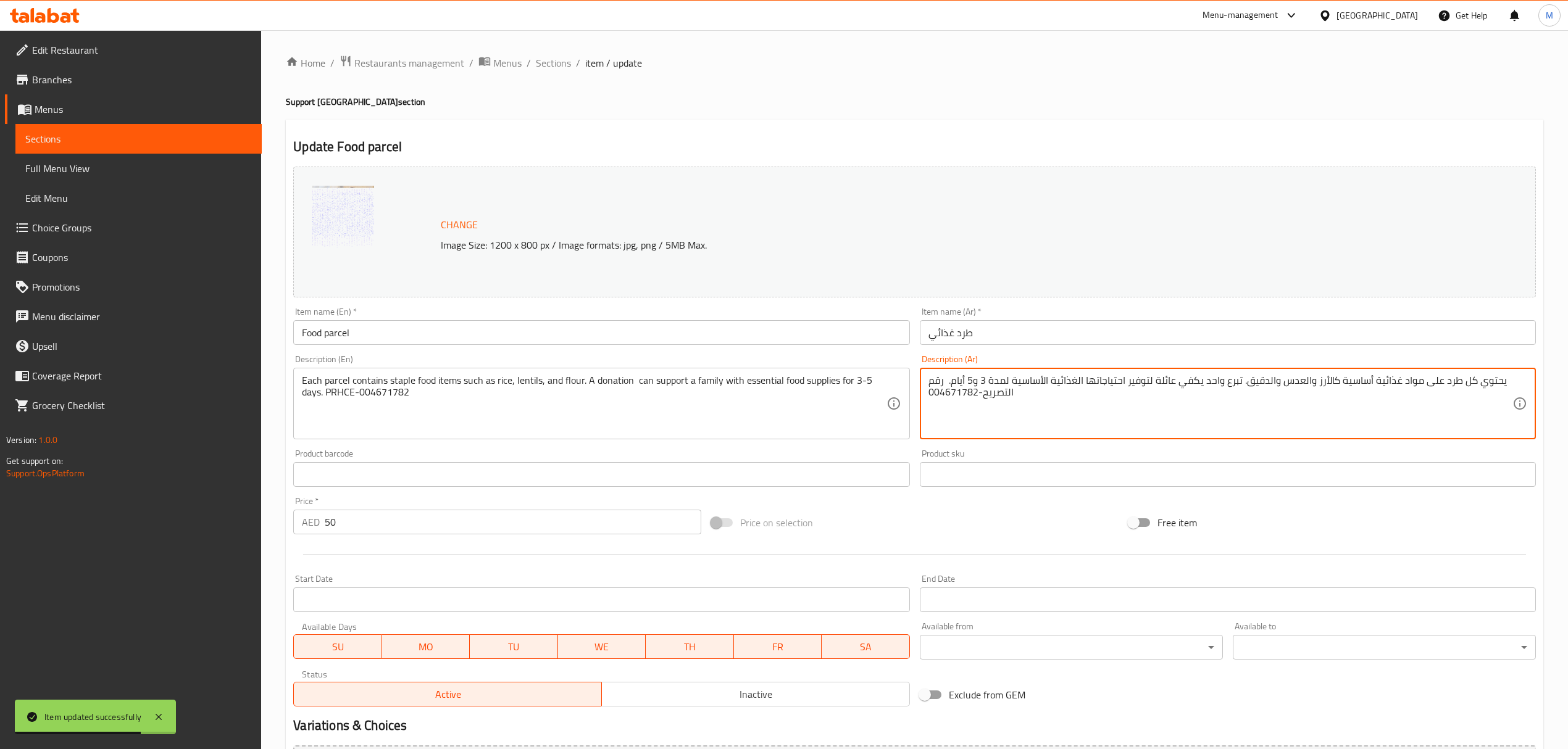
scroll to position [140, 0]
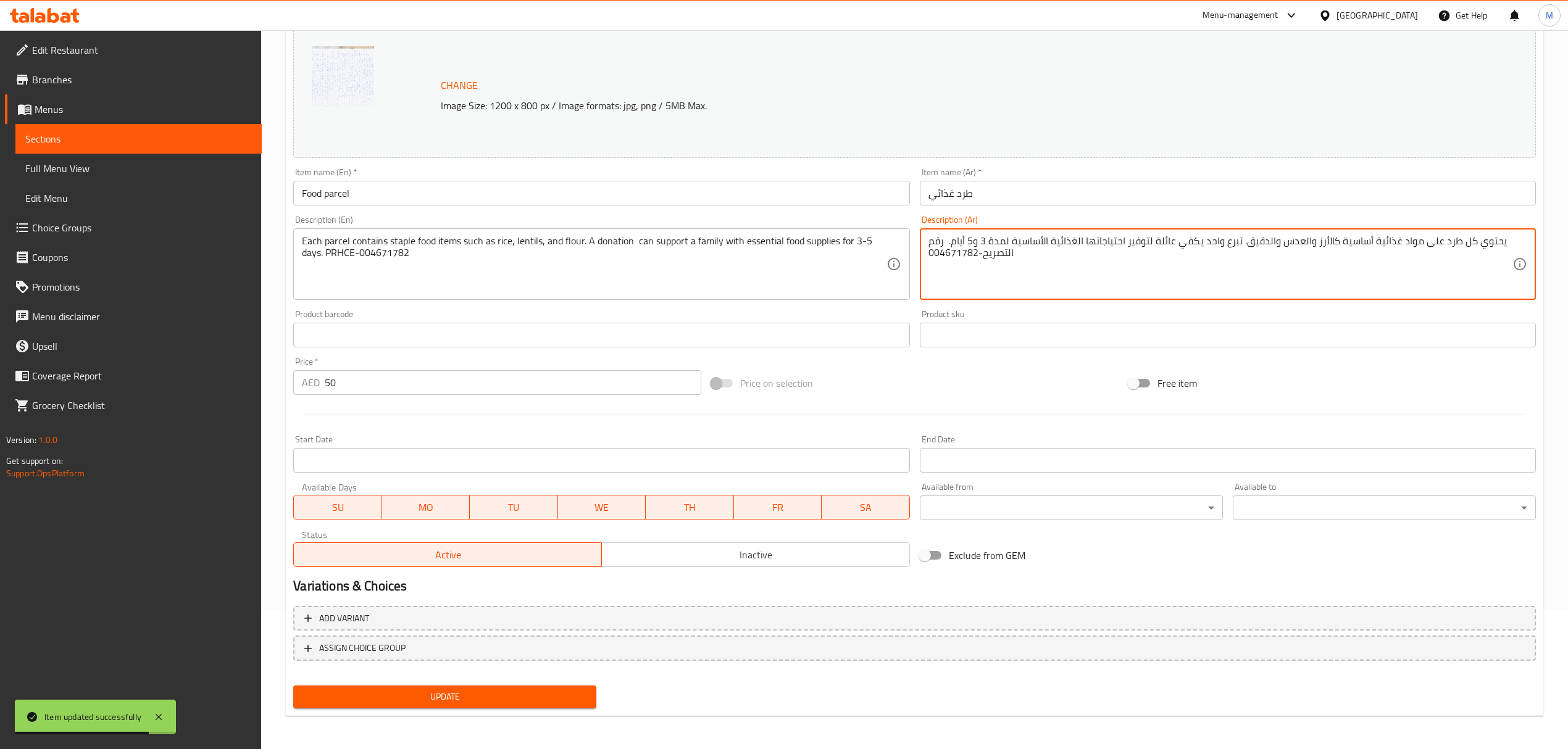
type textarea "يحتوي كل طرد على مواد غذائية أساسية كالأرز والعدس والدقيق. تبرع واحد يكفي عائلة…"
click at [514, 693] on span "Update" at bounding box center [445, 696] width 283 height 15
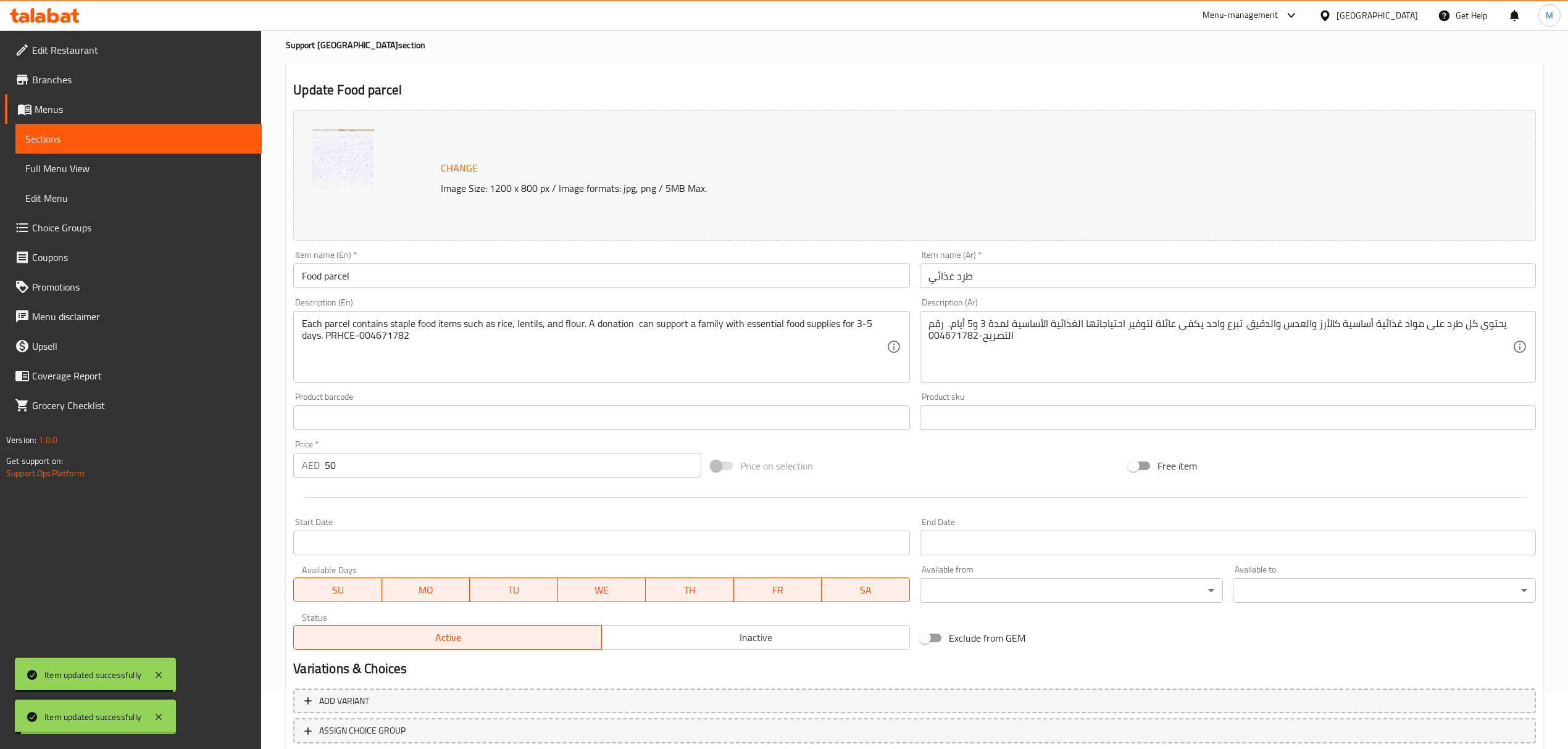
scroll to position [0, 0]
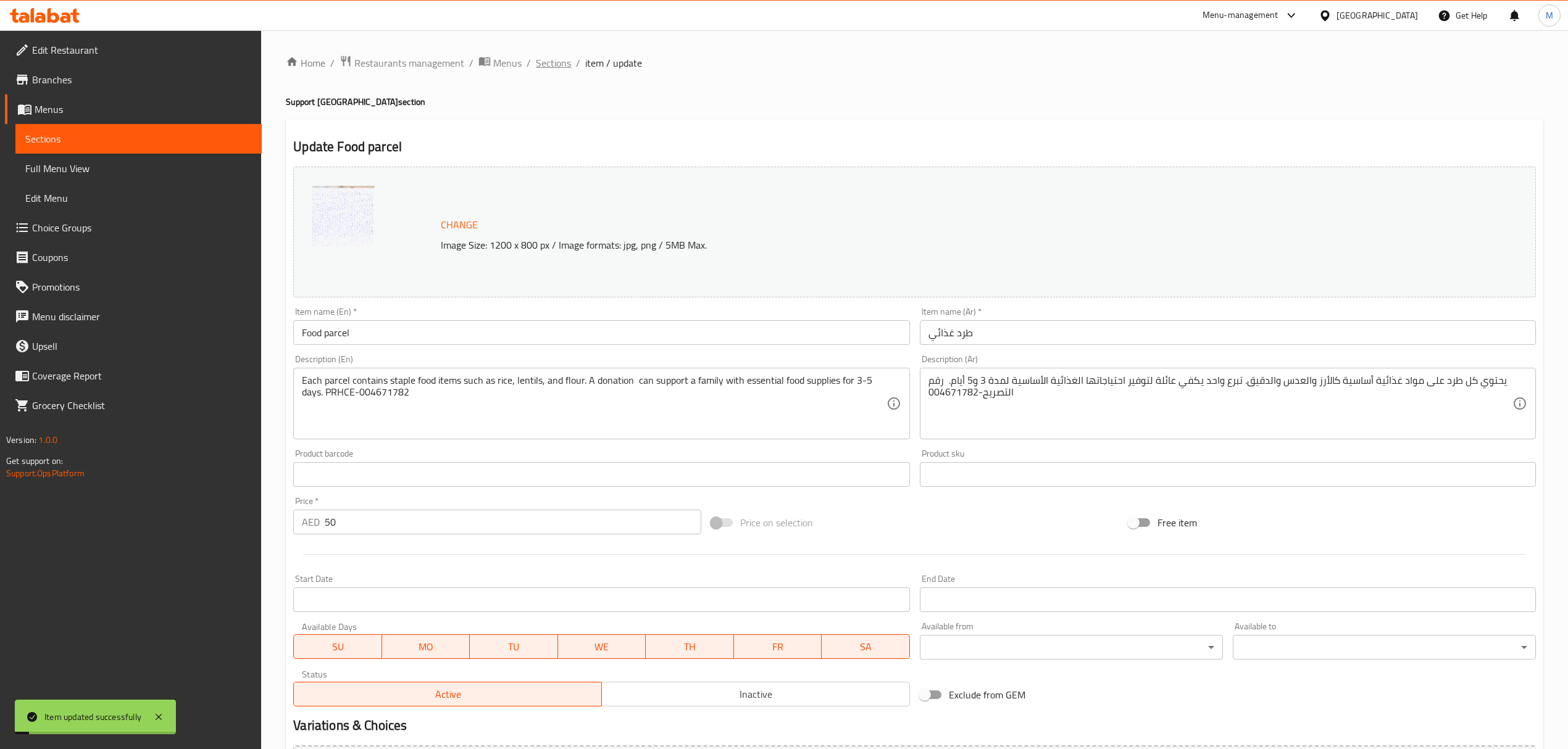
click at [561, 63] on span "Sections" at bounding box center [553, 63] width 35 height 15
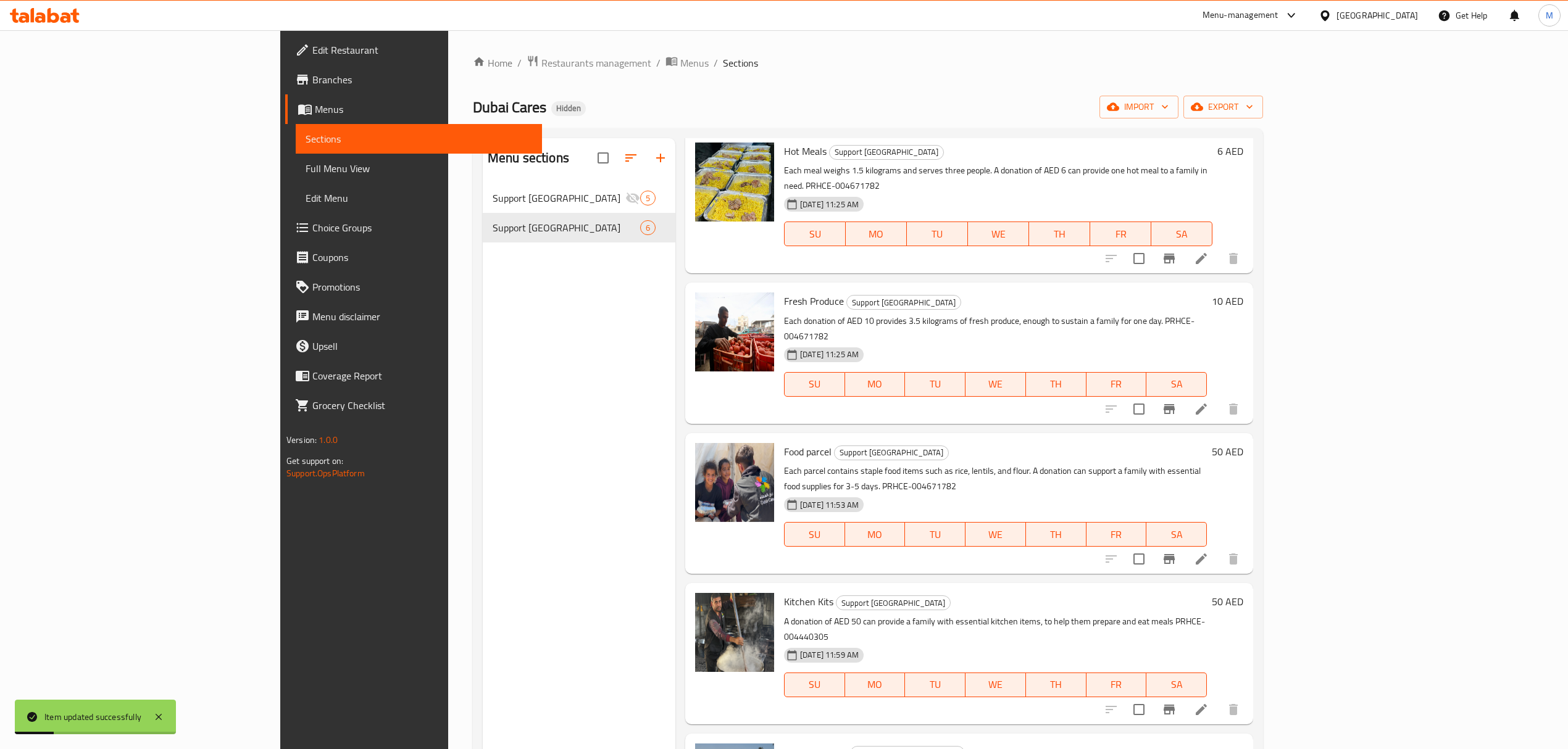
scroll to position [90, 0]
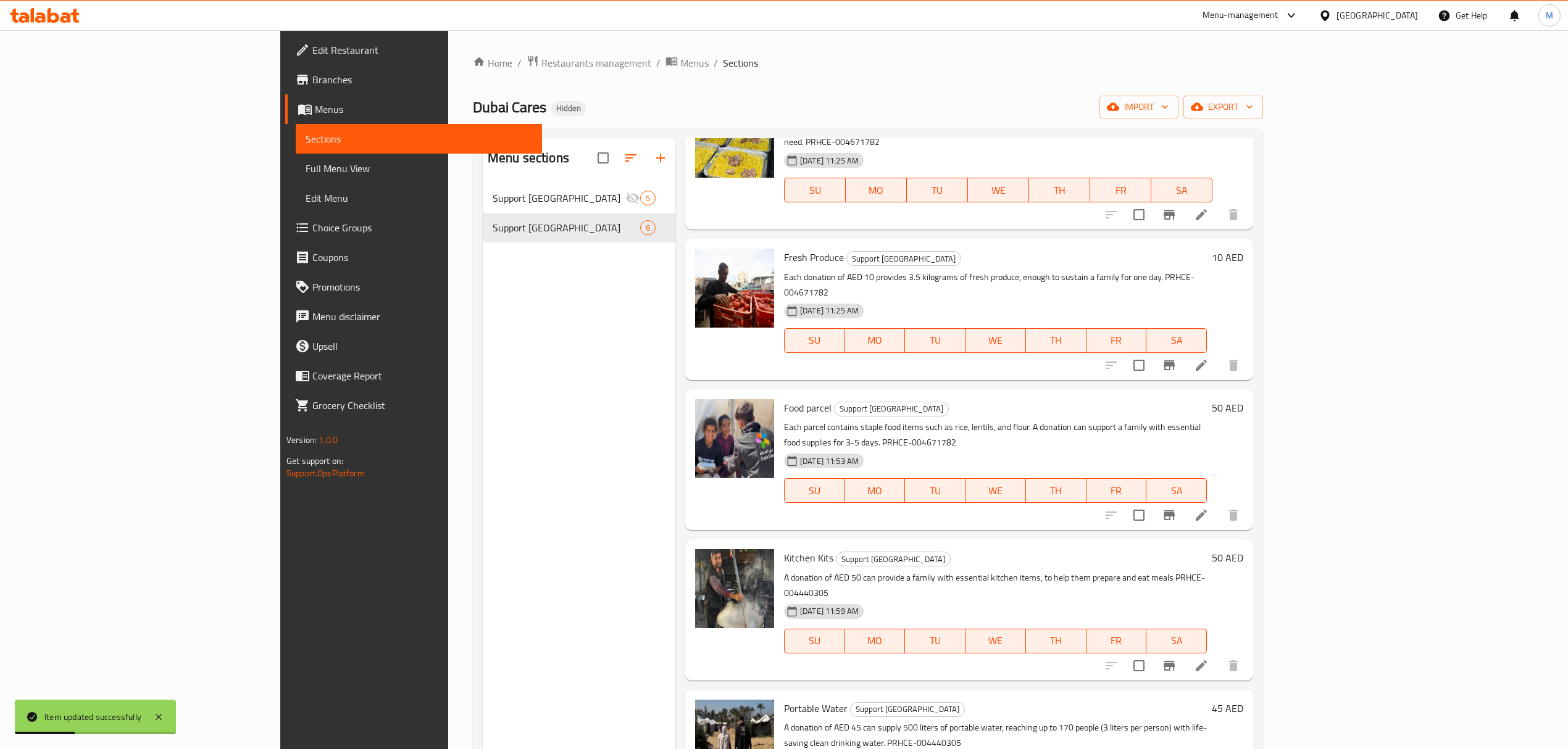
click at [1219, 655] on li at bounding box center [1201, 666] width 35 height 22
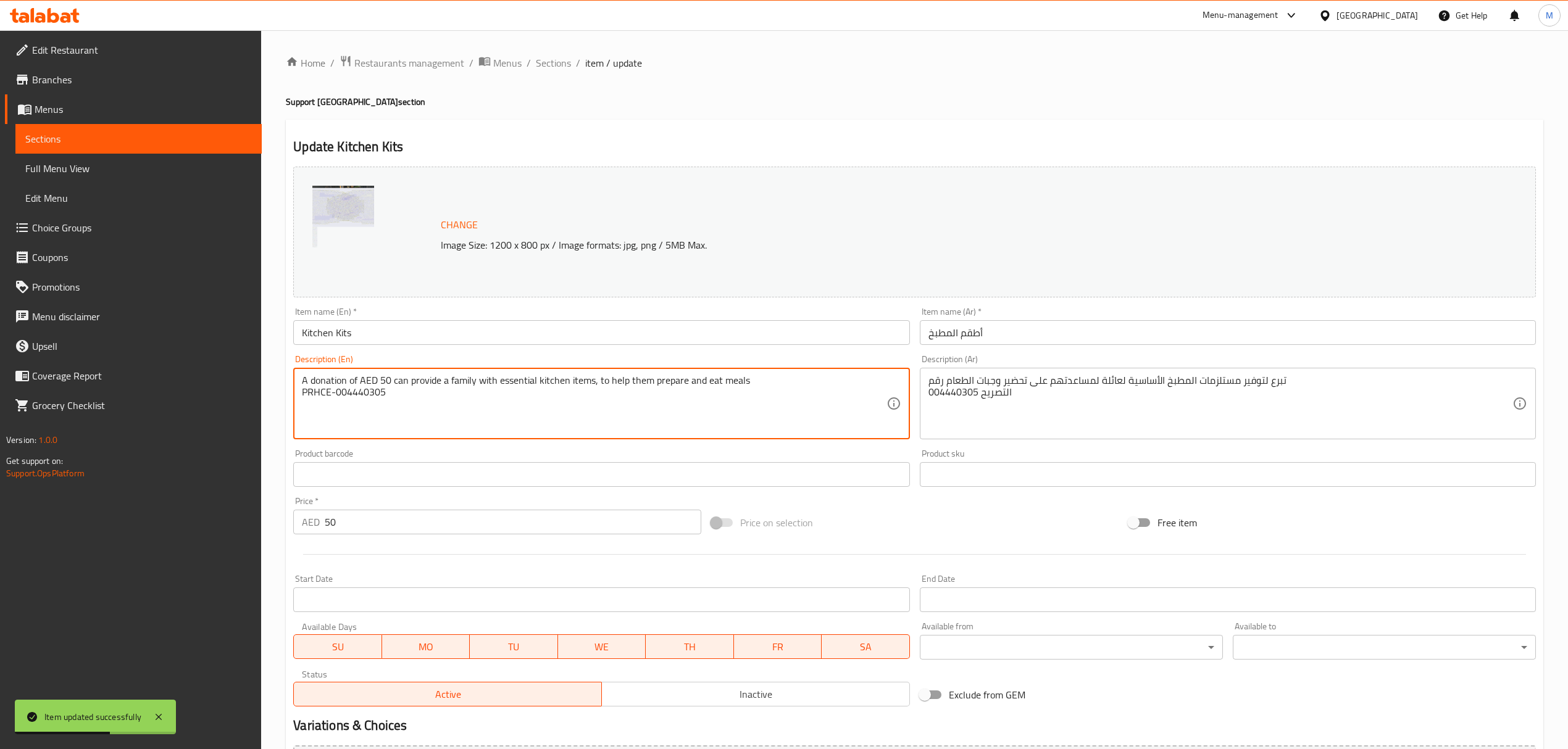
drag, startPoint x: 385, startPoint y: 398, endPoint x: 334, endPoint y: 401, distance: 51.1
paste textarea "671782"
type textarea "A donation of AED 50 can provide a family with essential kitchen items, to help…"
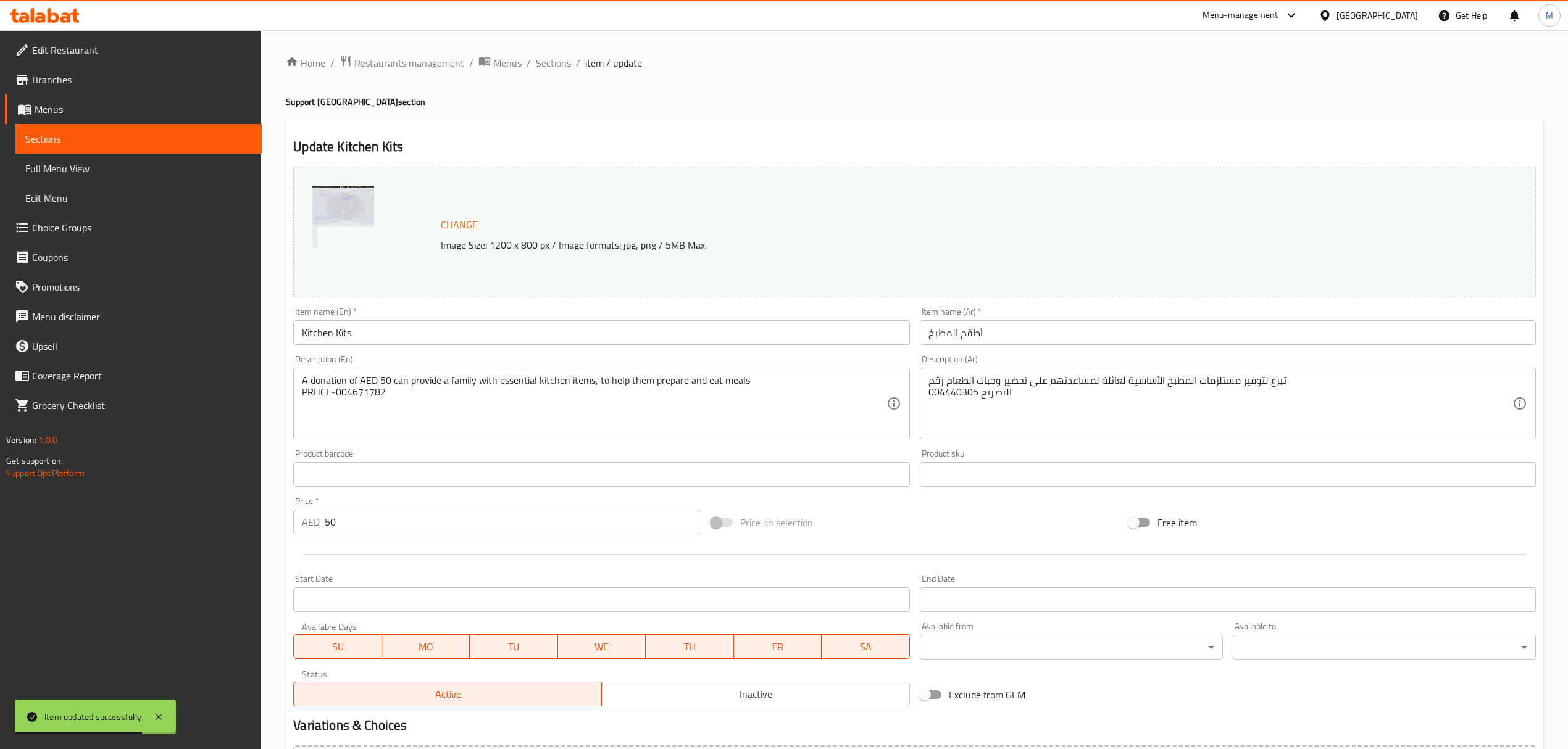
drag, startPoint x: 925, startPoint y: 396, endPoint x: 963, endPoint y: 400, distance: 38.2
click at [963, 400] on div "تبرع لتوفير مستلزمات المطبخ الأساسية لعائلة لمساعدتهم على تحضير وجبات الطعام رق…" at bounding box center [1227, 403] width 616 height 71
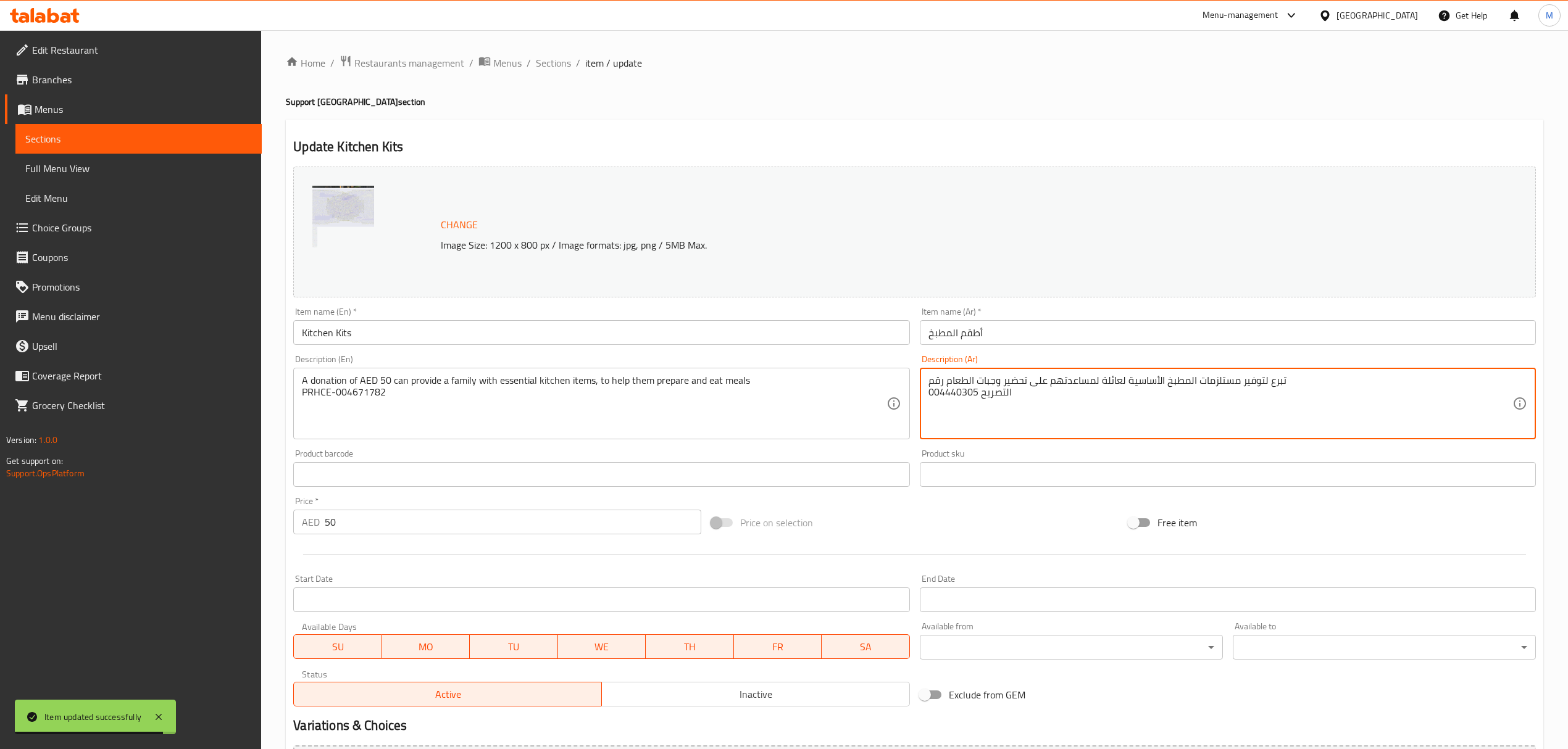
drag, startPoint x: 976, startPoint y: 395, endPoint x: 922, endPoint y: 395, distance: 54.0
click at [922, 395] on div "تبرع لتوفير مستلزمات المطبخ الأساسية لعائلة لمساعدتهم على تحضير وجبات الطعام رق…" at bounding box center [1227, 403] width 616 height 71
paste textarea "671782"
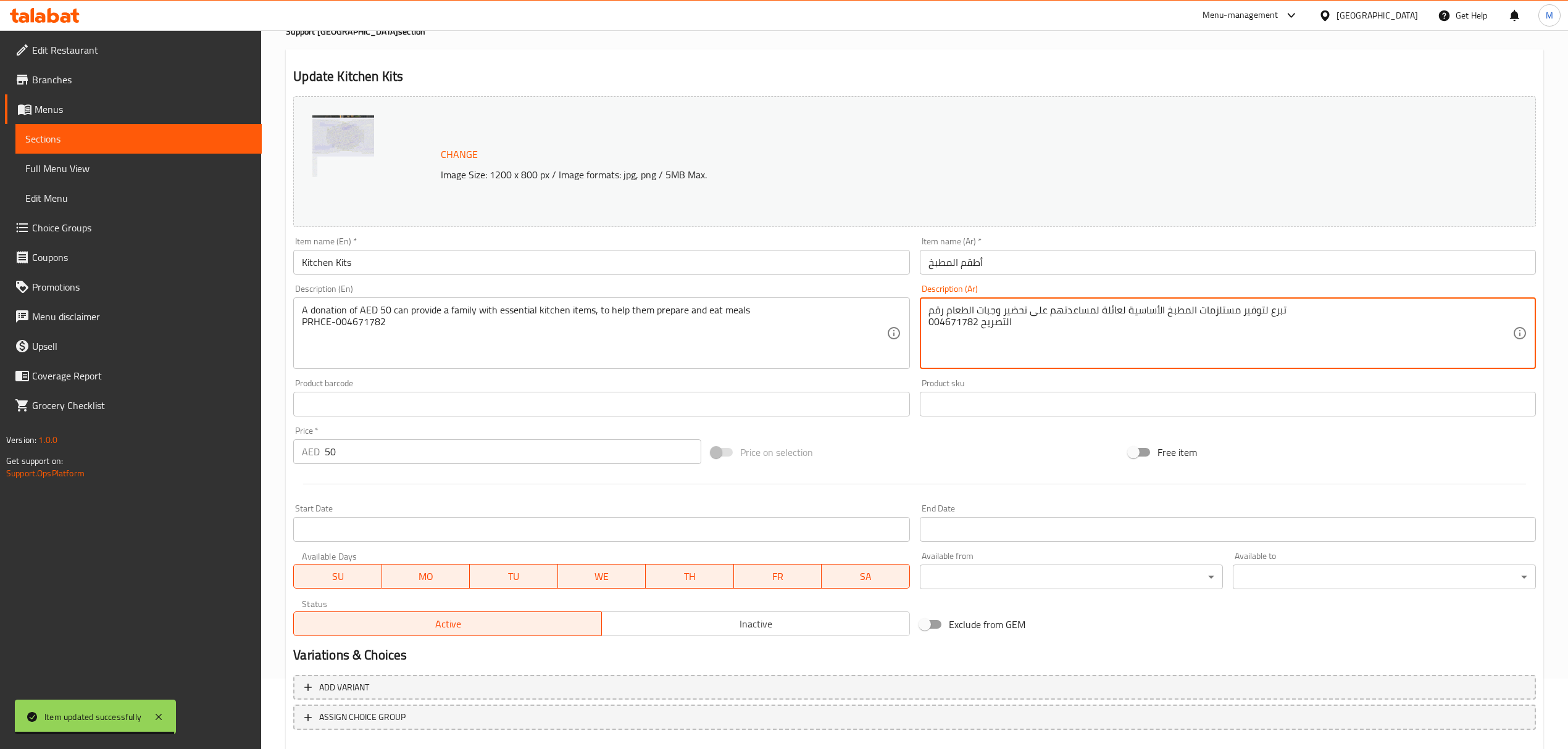
scroll to position [140, 0]
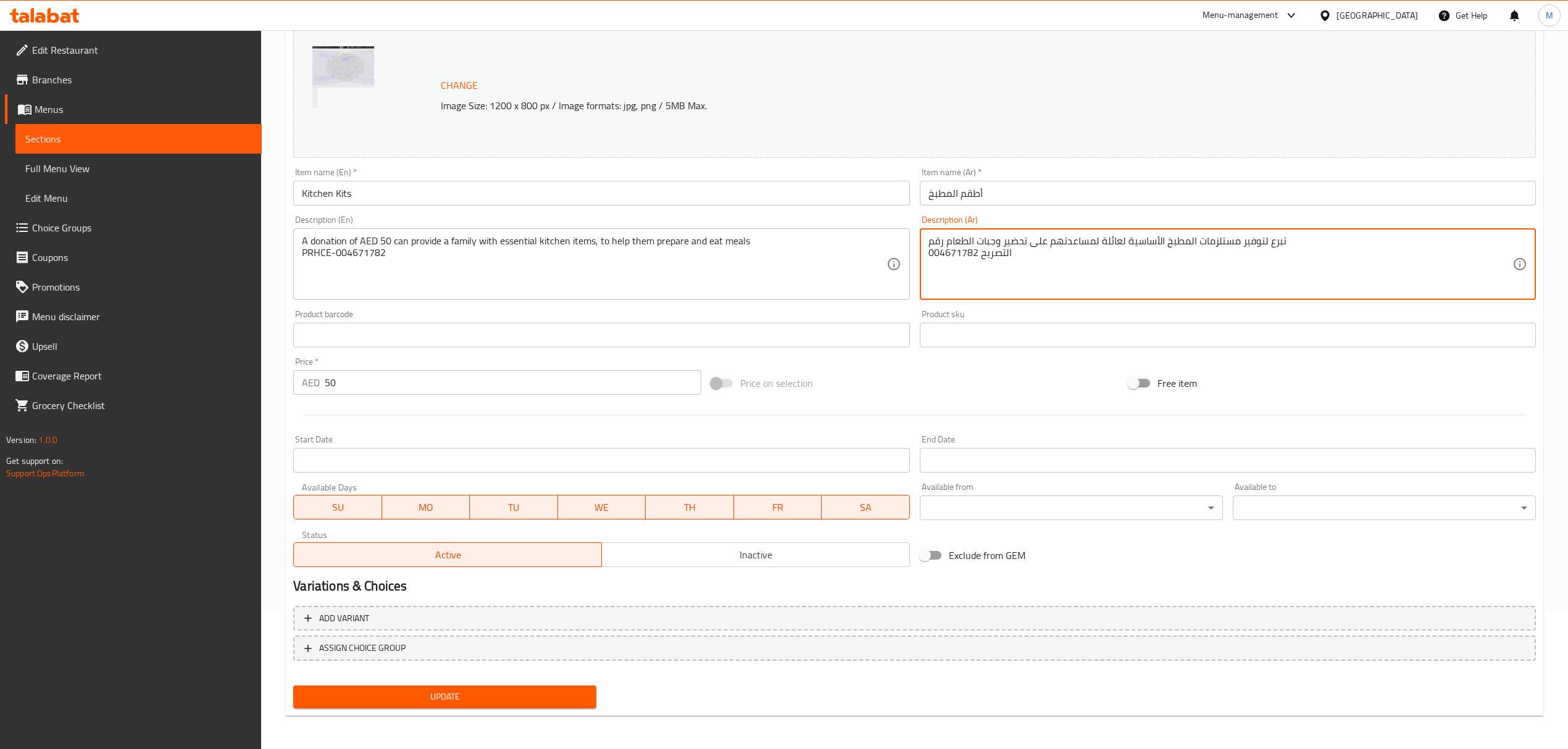
type textarea "تبرع لتوفير مستلزمات المطبخ الأساسية لعائلة لمساعدتهم على تحضير وجبات الطعام رق…"
click at [455, 689] on span "Update" at bounding box center [445, 696] width 283 height 15
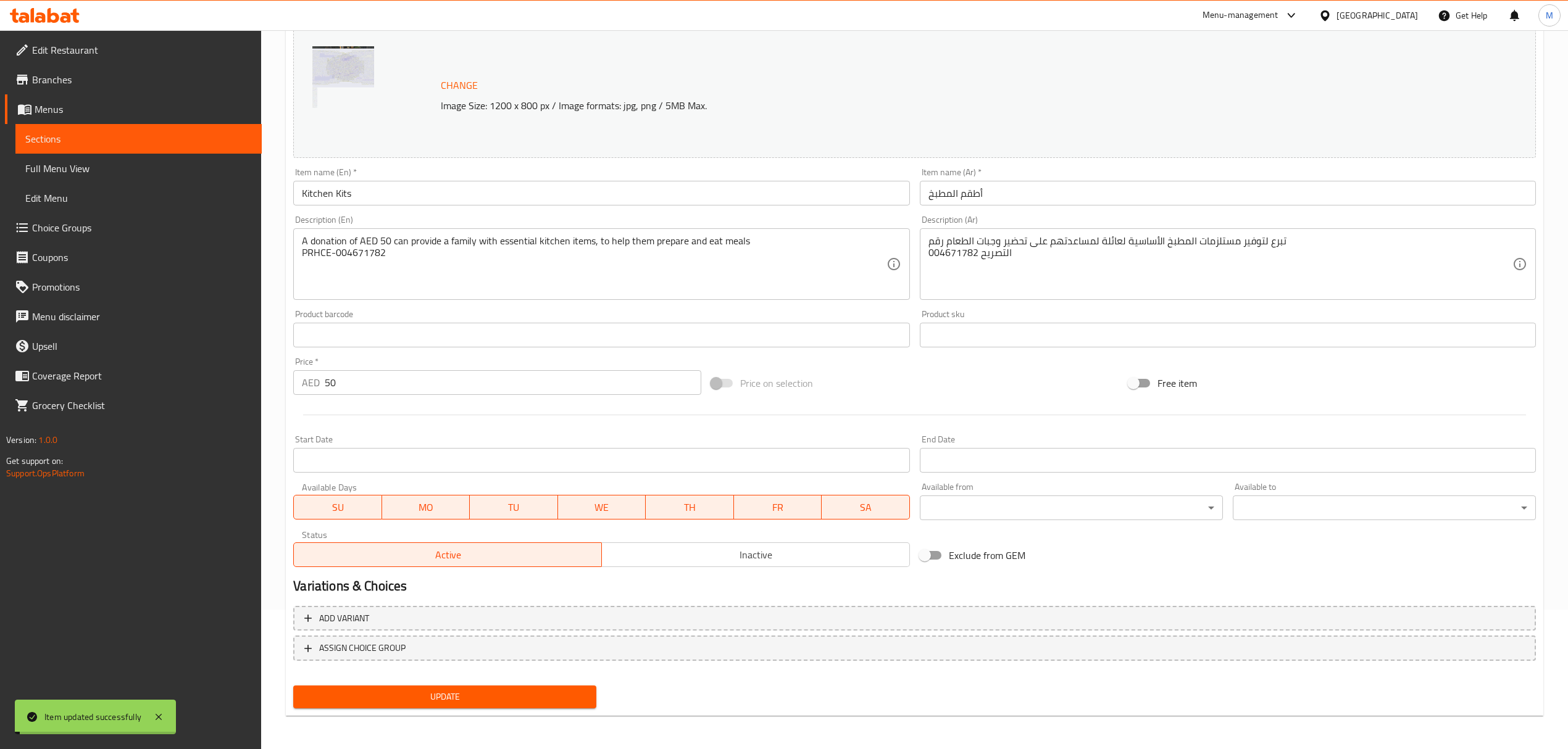
scroll to position [0, 0]
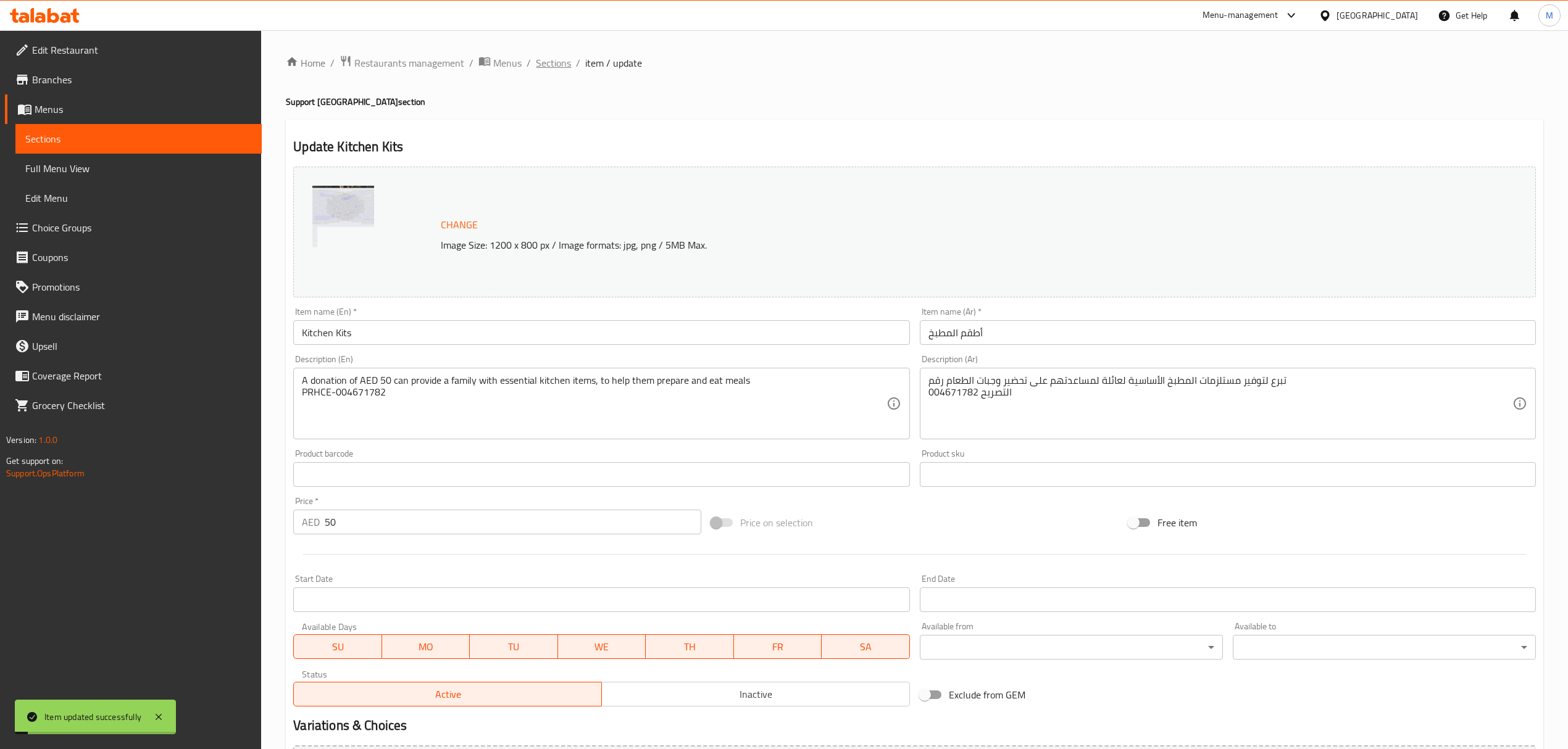
click at [558, 64] on span "Sections" at bounding box center [553, 63] width 35 height 15
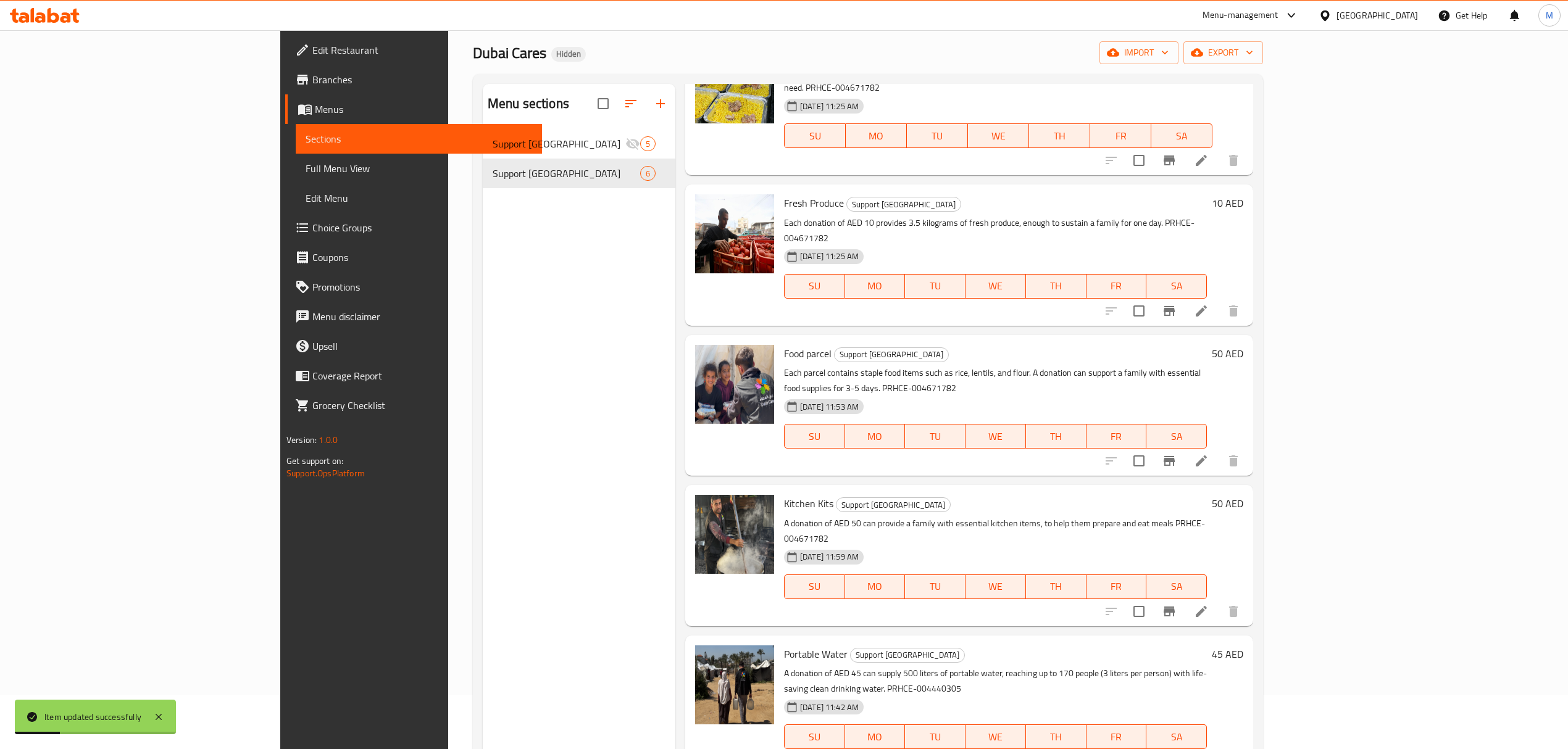
scroll to position [164, 0]
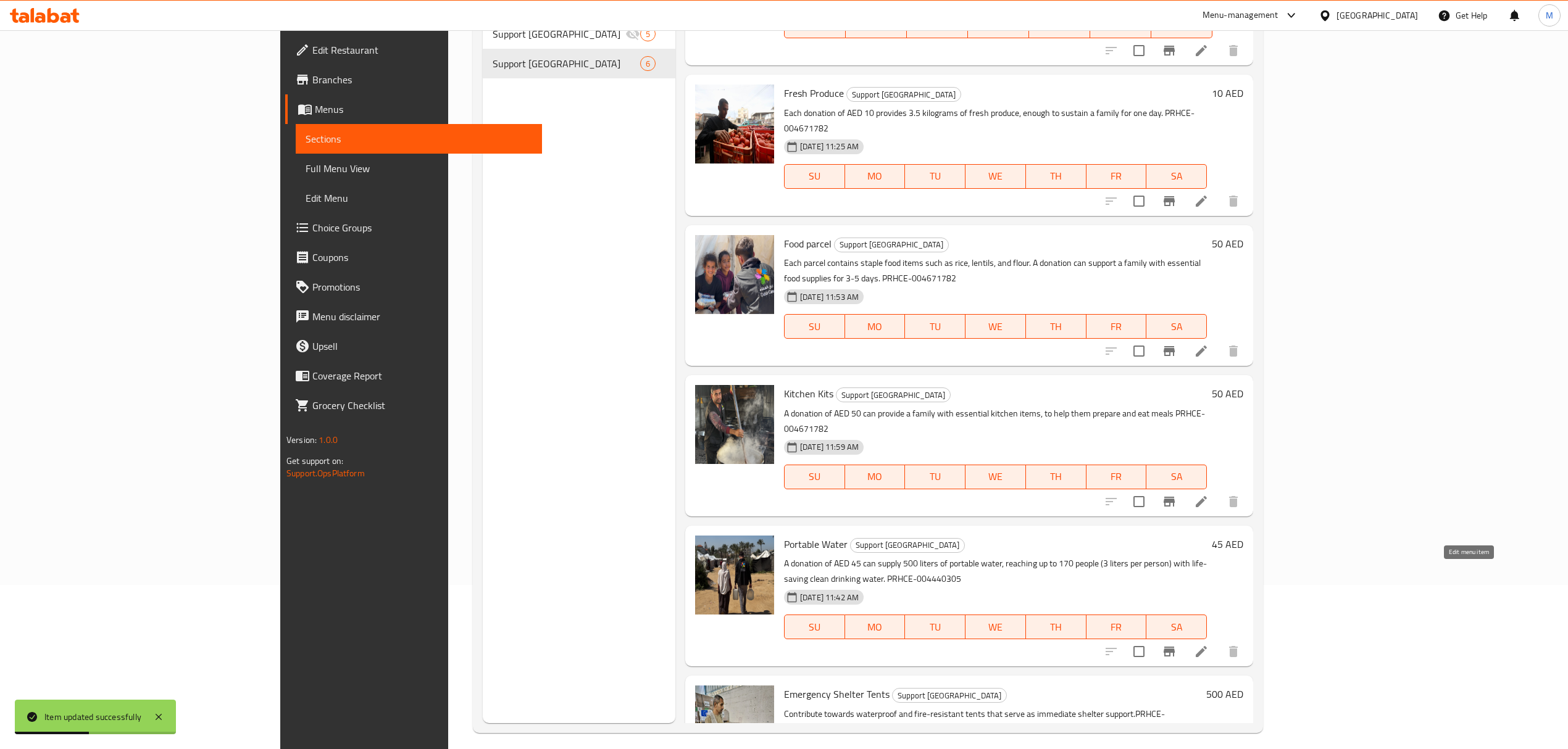
click at [1208, 644] on icon at bounding box center [1201, 651] width 15 height 15
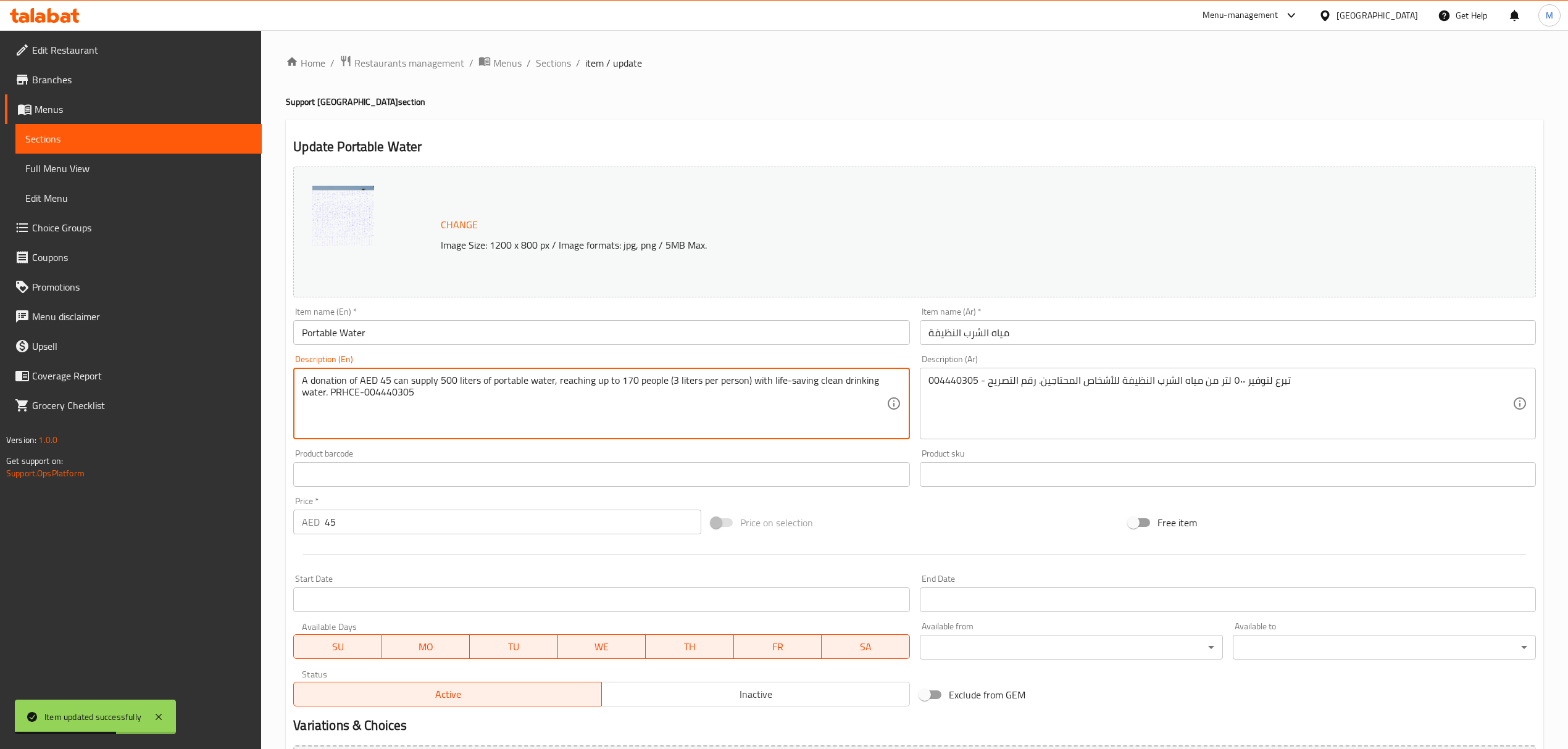
drag, startPoint x: 391, startPoint y: 396, endPoint x: 364, endPoint y: 398, distance: 27.1
paste textarea "671782"
type textarea "A donation of AED 45 can supply 500 liters of portable water, reaching up to 17…"
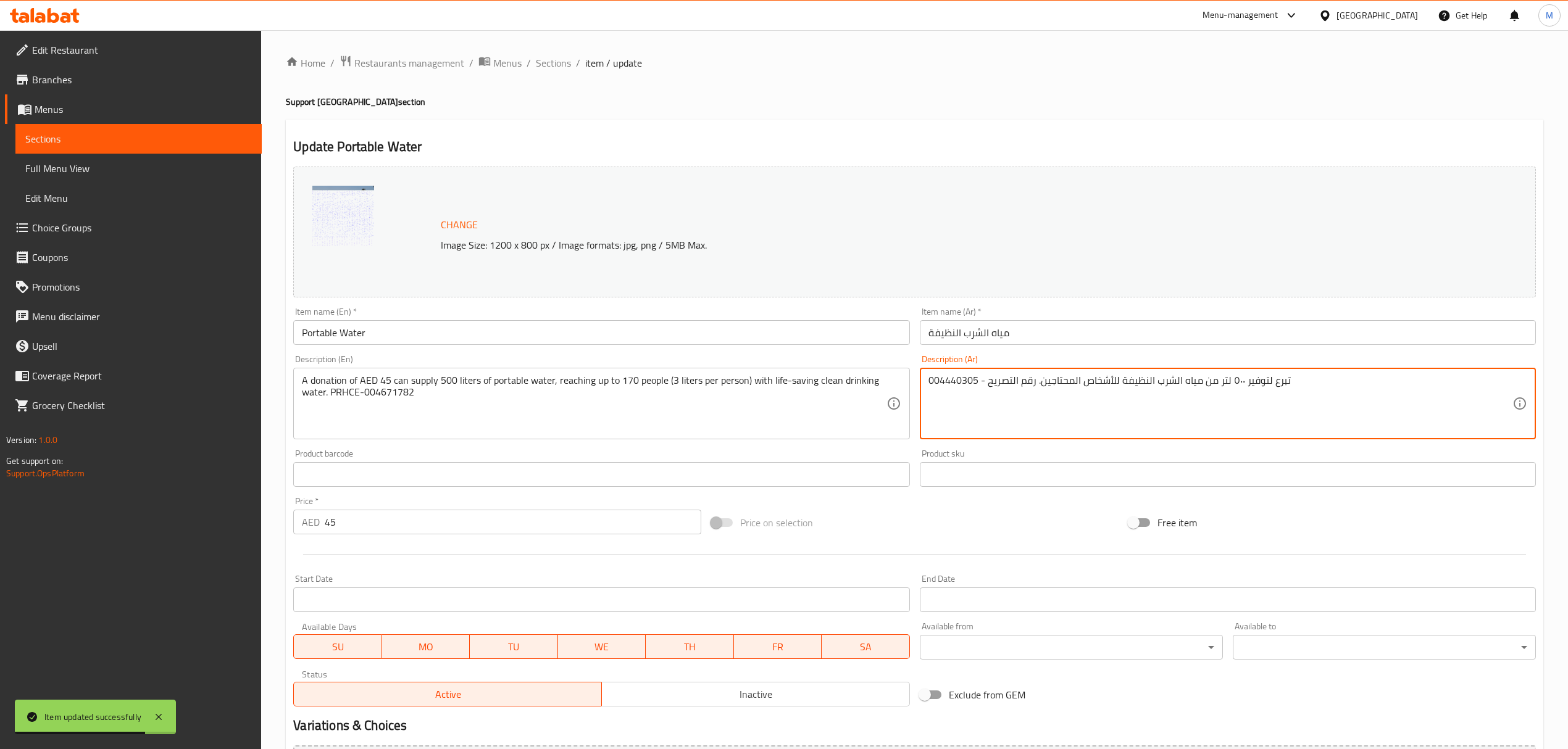
drag, startPoint x: 976, startPoint y: 384, endPoint x: 925, endPoint y: 386, distance: 51.0
paste textarea "671782"
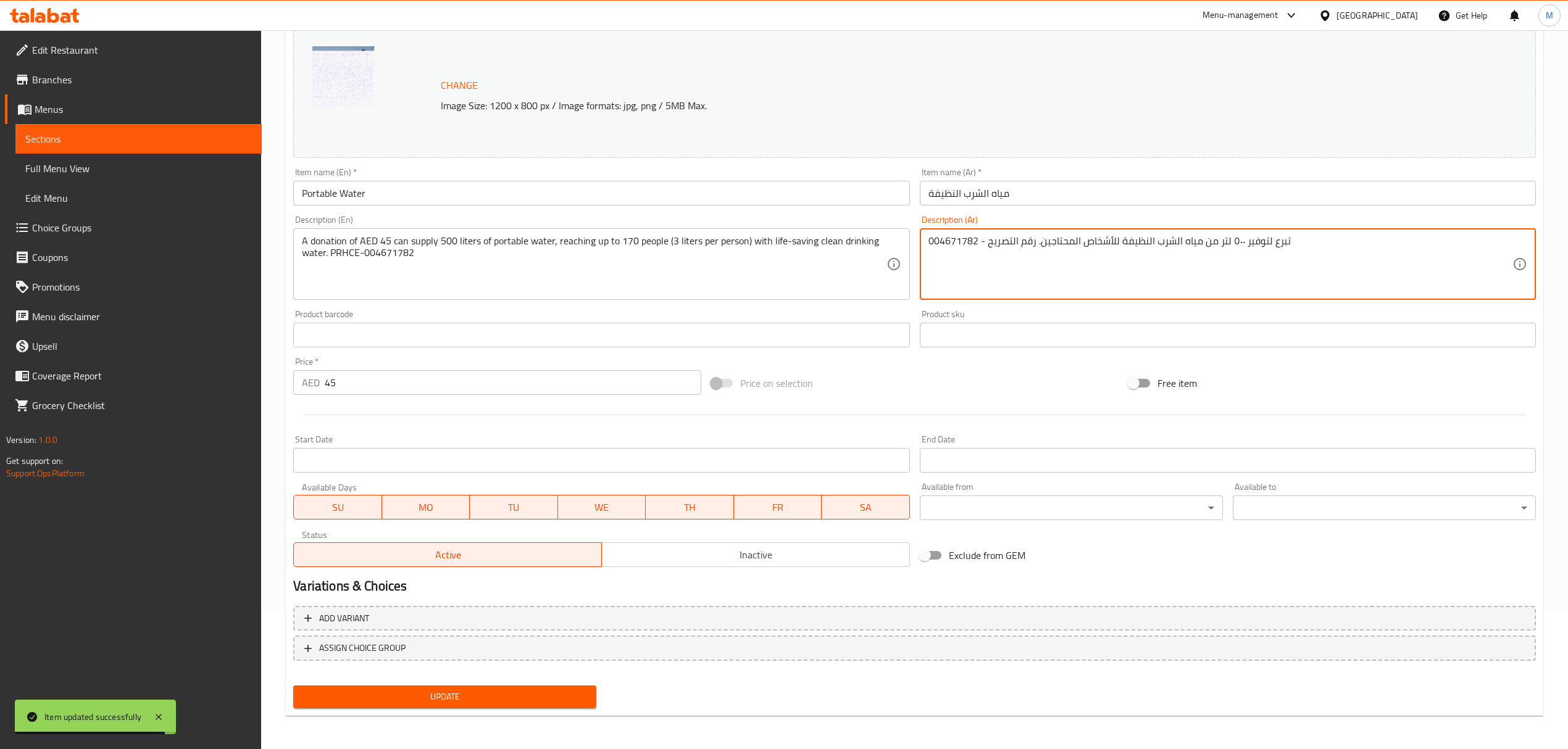
type textarea "004671782 - تبرع لتوفير ٥٠٠ لتر من مياه الشرب النظيفة للأشخاص المحتاجين. رقم ال…"
click at [447, 701] on span "Update" at bounding box center [445, 696] width 283 height 15
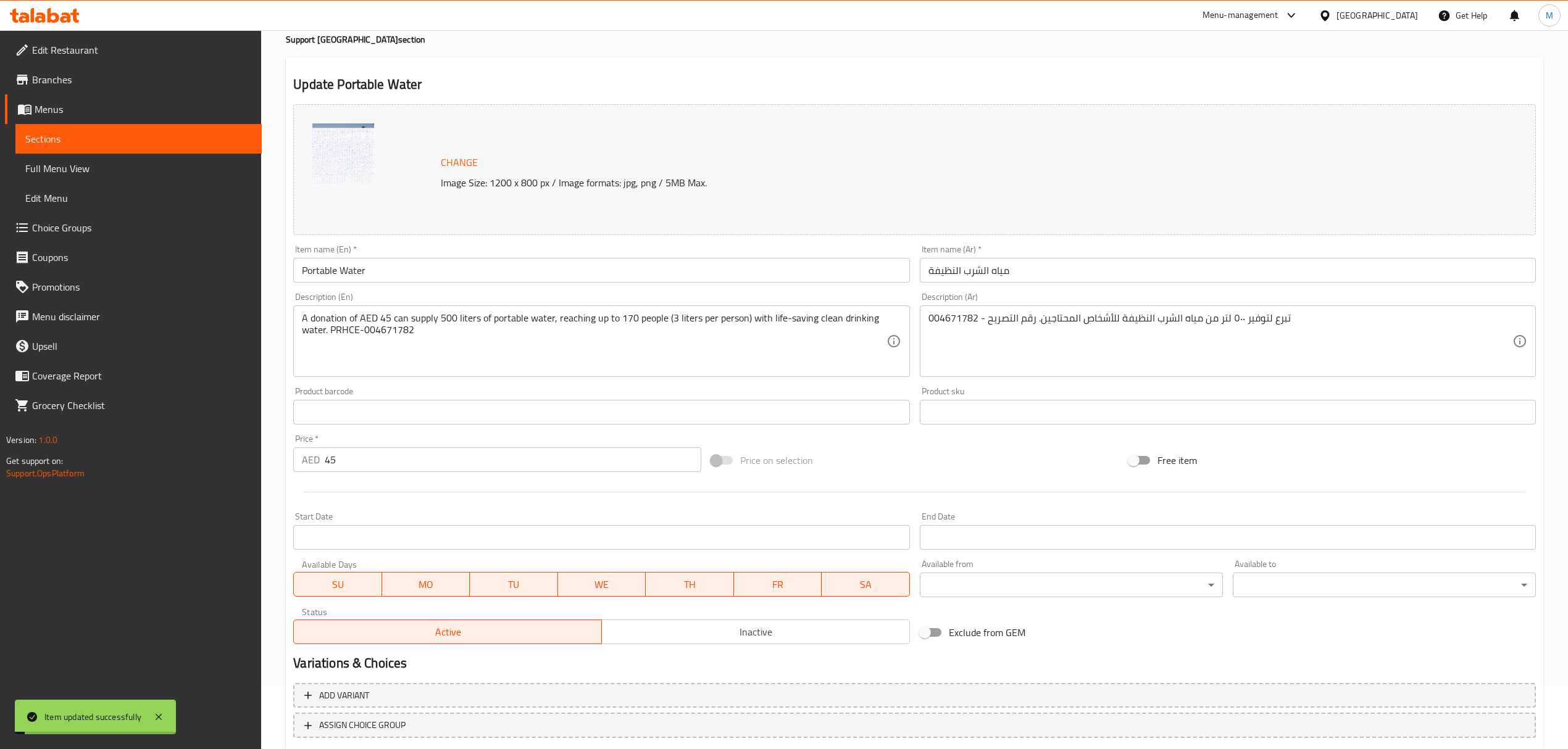
scroll to position [0, 0]
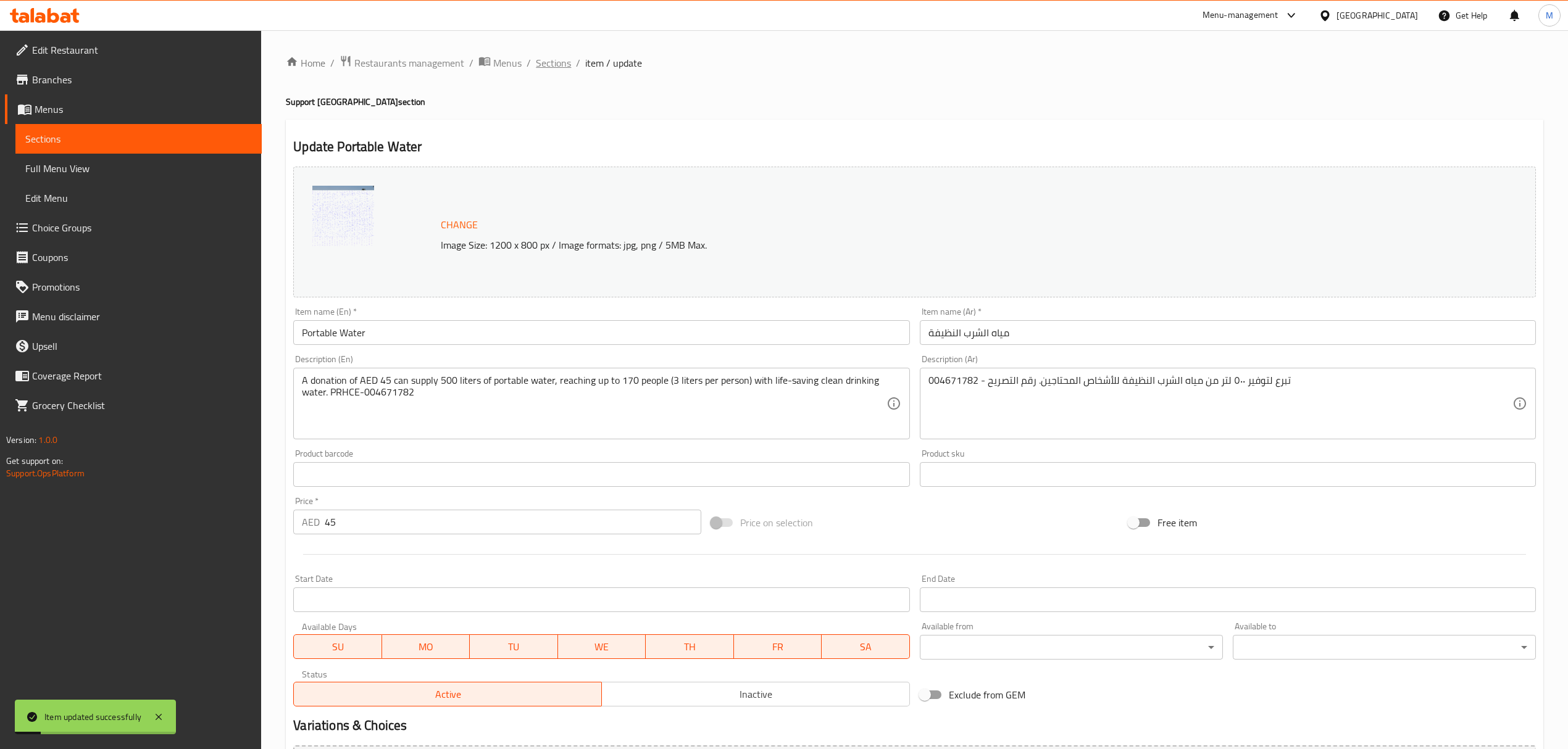
click at [553, 65] on span "Sections" at bounding box center [553, 63] width 35 height 15
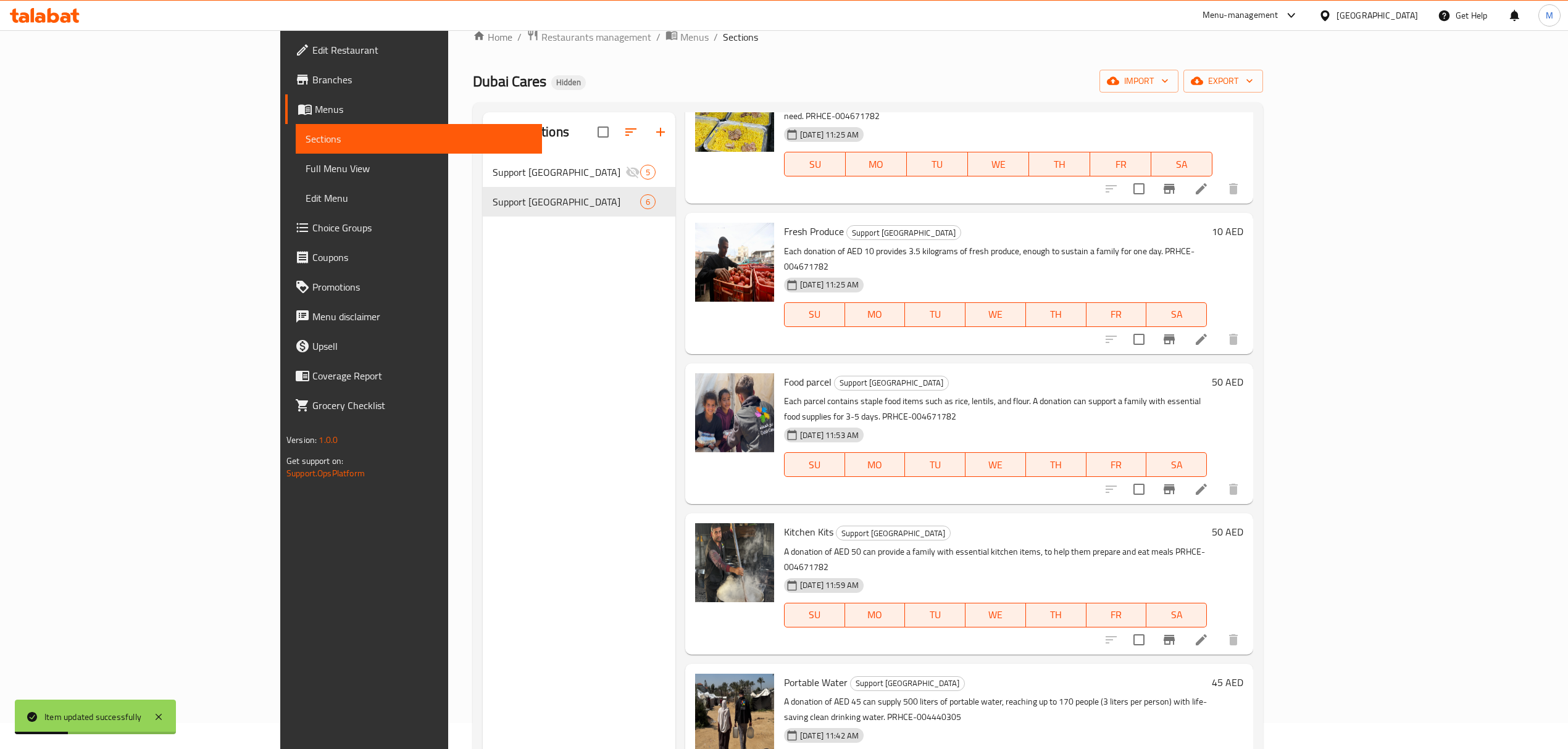
scroll to position [173, 0]
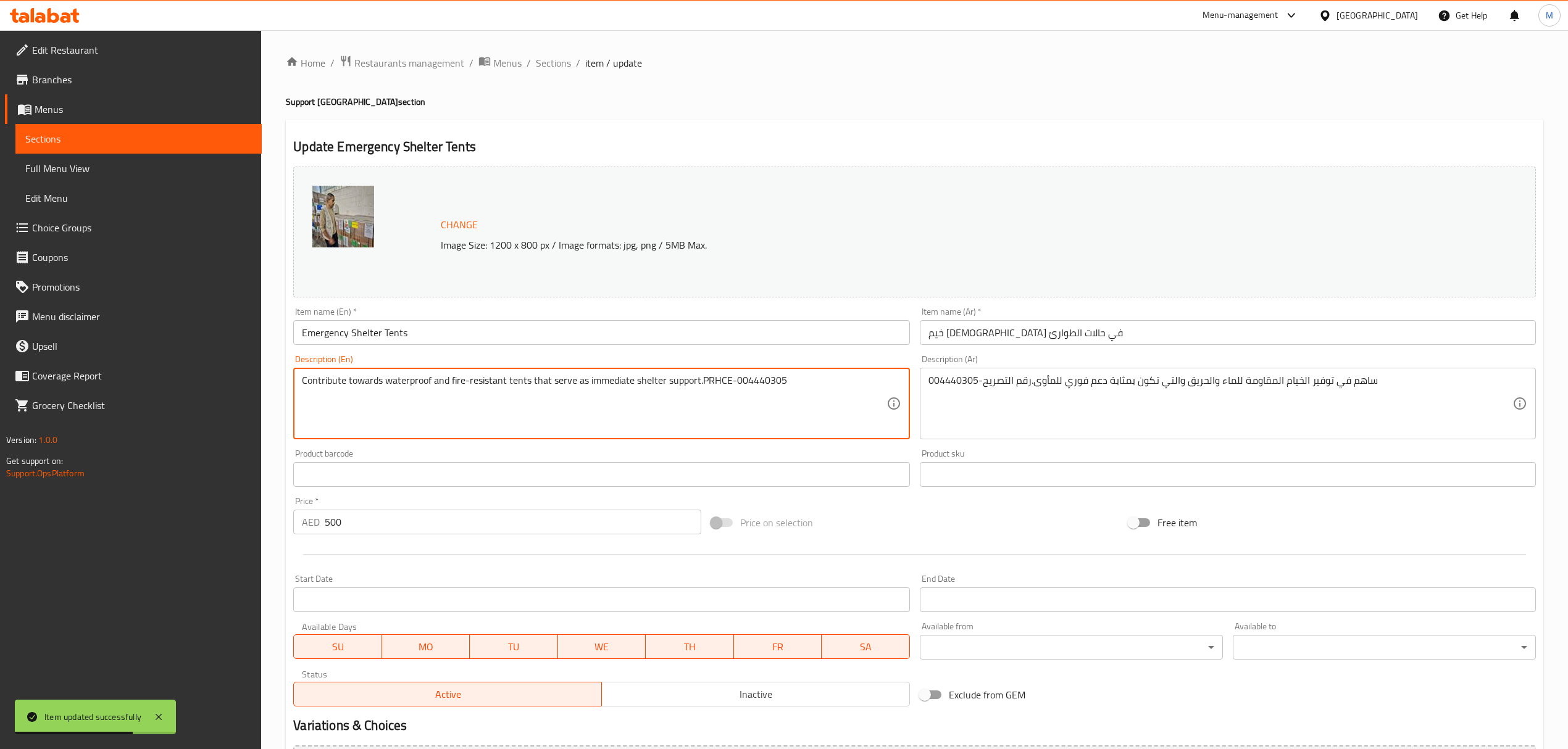
drag, startPoint x: 808, startPoint y: 383, endPoint x: 732, endPoint y: 383, distance: 76.0
paste textarea "671782"
type textarea "Contribute towards waterproof and fire-resistant tents that serve as immediate …"
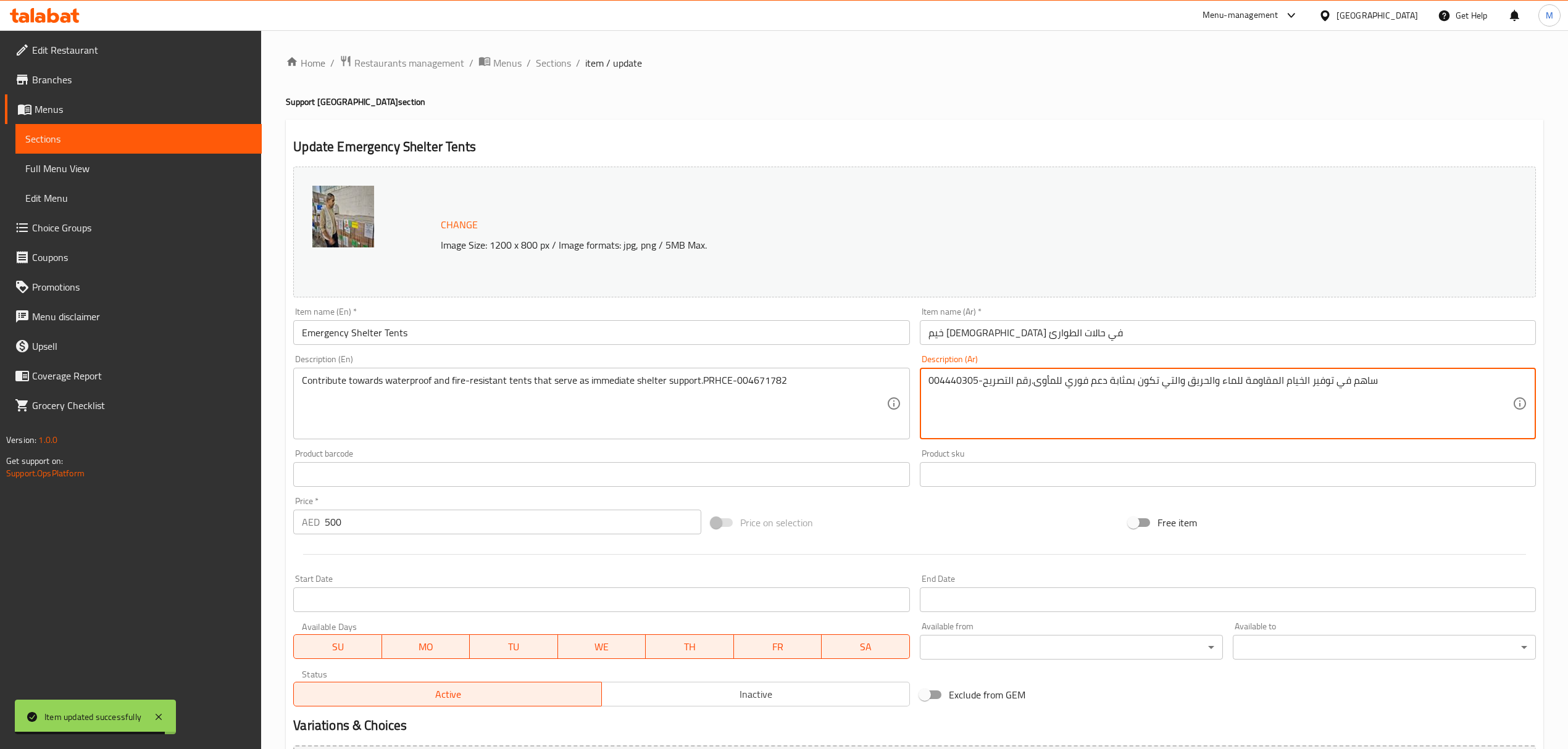
drag, startPoint x: 978, startPoint y: 381, endPoint x: 938, endPoint y: 381, distance: 40.0
click at [938, 381] on textarea "ساهم في توفير الخيام المقاومة للماء والحريق والتي تكون بمثابة دعم فوري للمأوى.ر…" at bounding box center [1219, 404] width 584 height 59
drag, startPoint x: 929, startPoint y: 381, endPoint x: 975, endPoint y: 381, distance: 46.0
click at [975, 381] on textarea "ساهم في توفير الخيام المقاومة للماء والحريق والتي تكون بمثابة دعم فوري للمأوى.ر…" at bounding box center [1219, 404] width 584 height 59
paste textarea "671782"
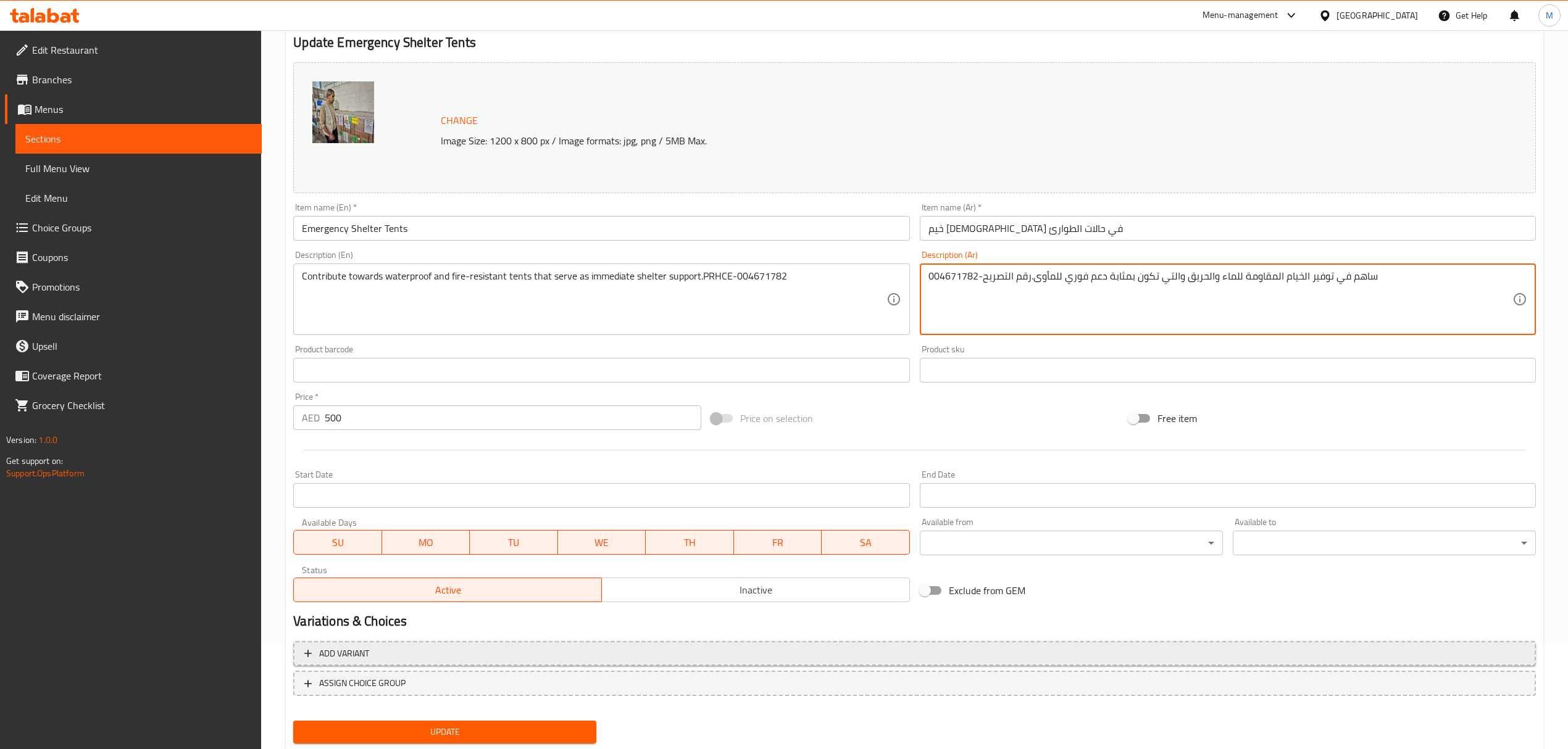
scroll to position [140, 0]
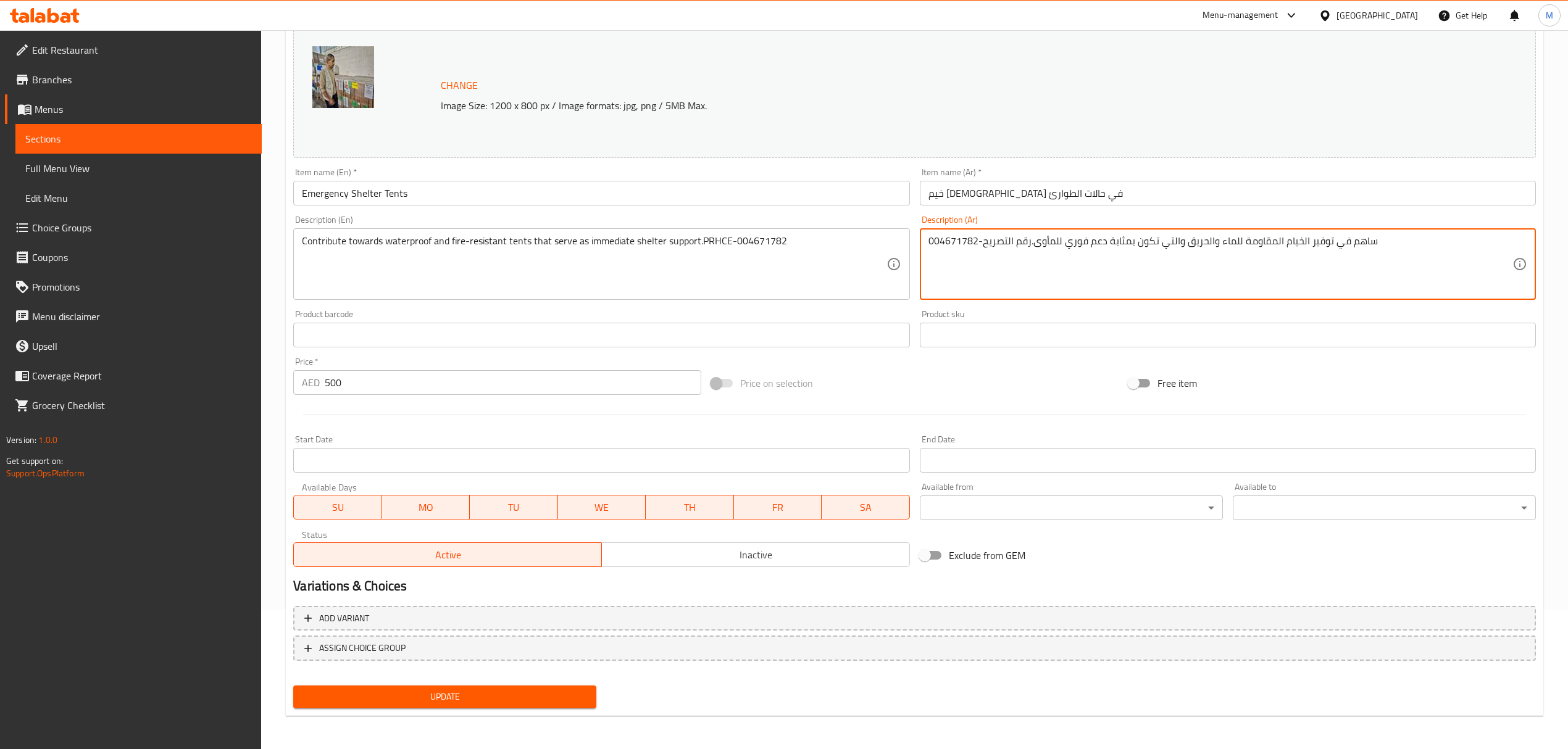
type textarea "ساهم في توفير الخيام المقاومة للماء والحريق والتي تكون بمثابة دعم فوري للمأوى.ر…"
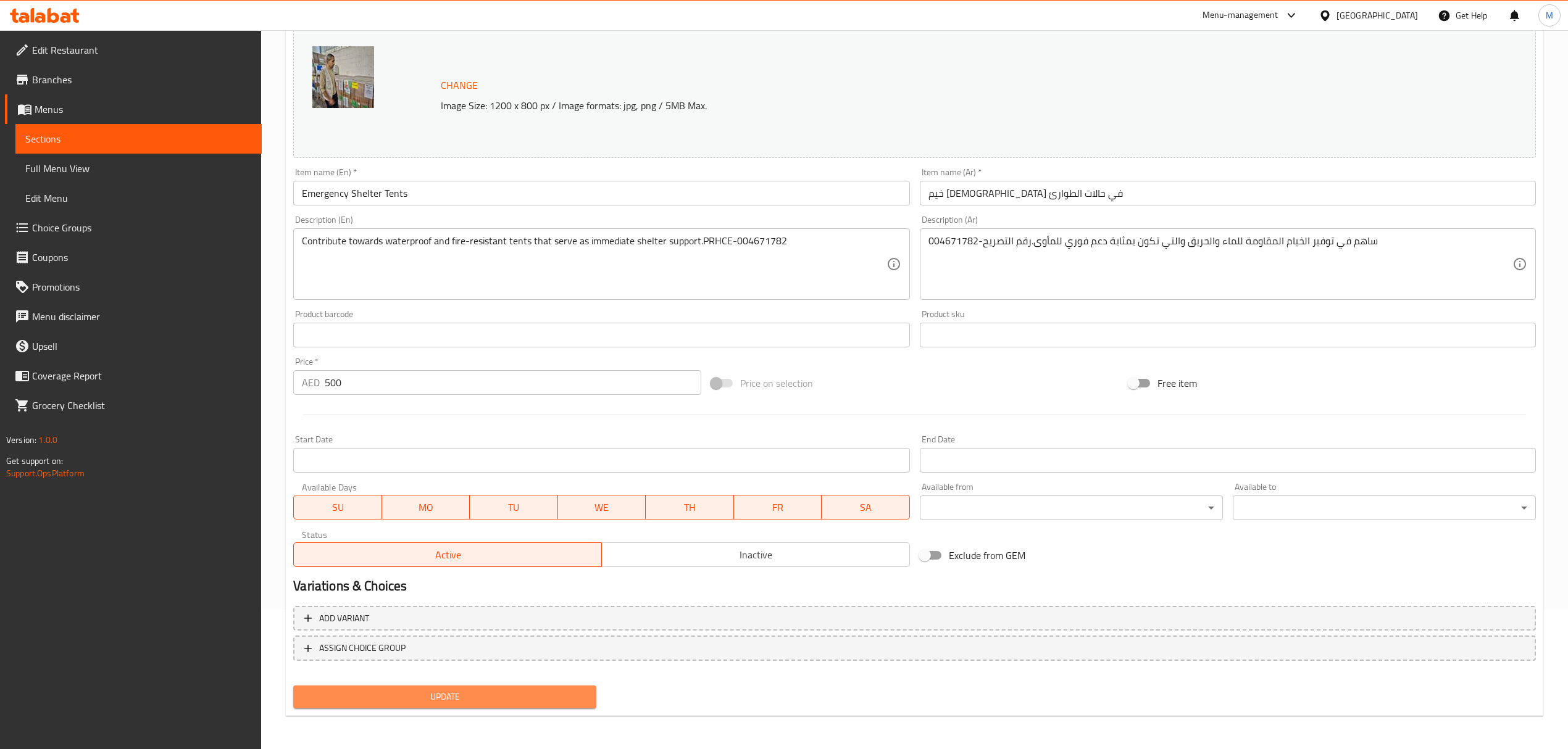
click at [475, 699] on span "Update" at bounding box center [445, 696] width 283 height 15
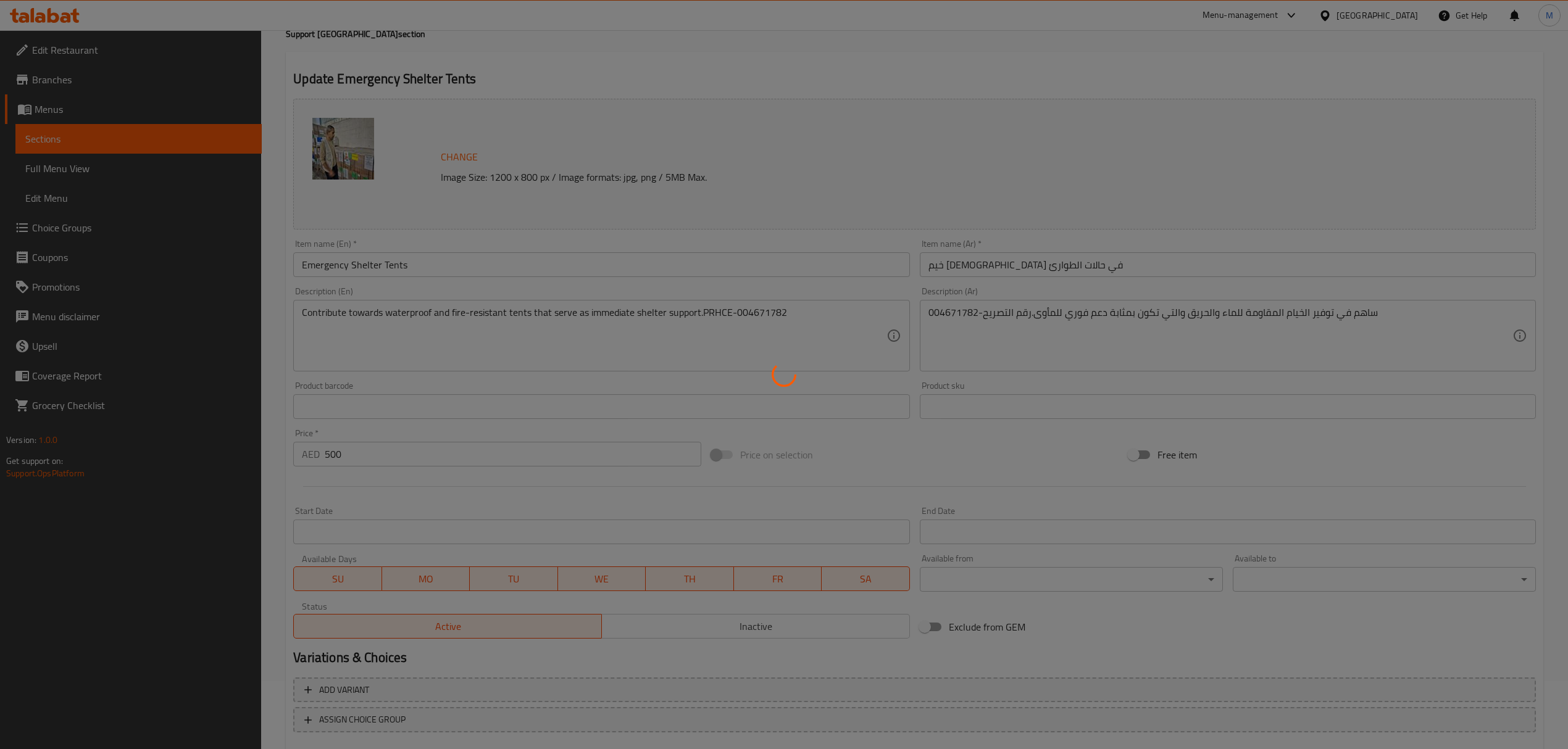
scroll to position [0, 0]
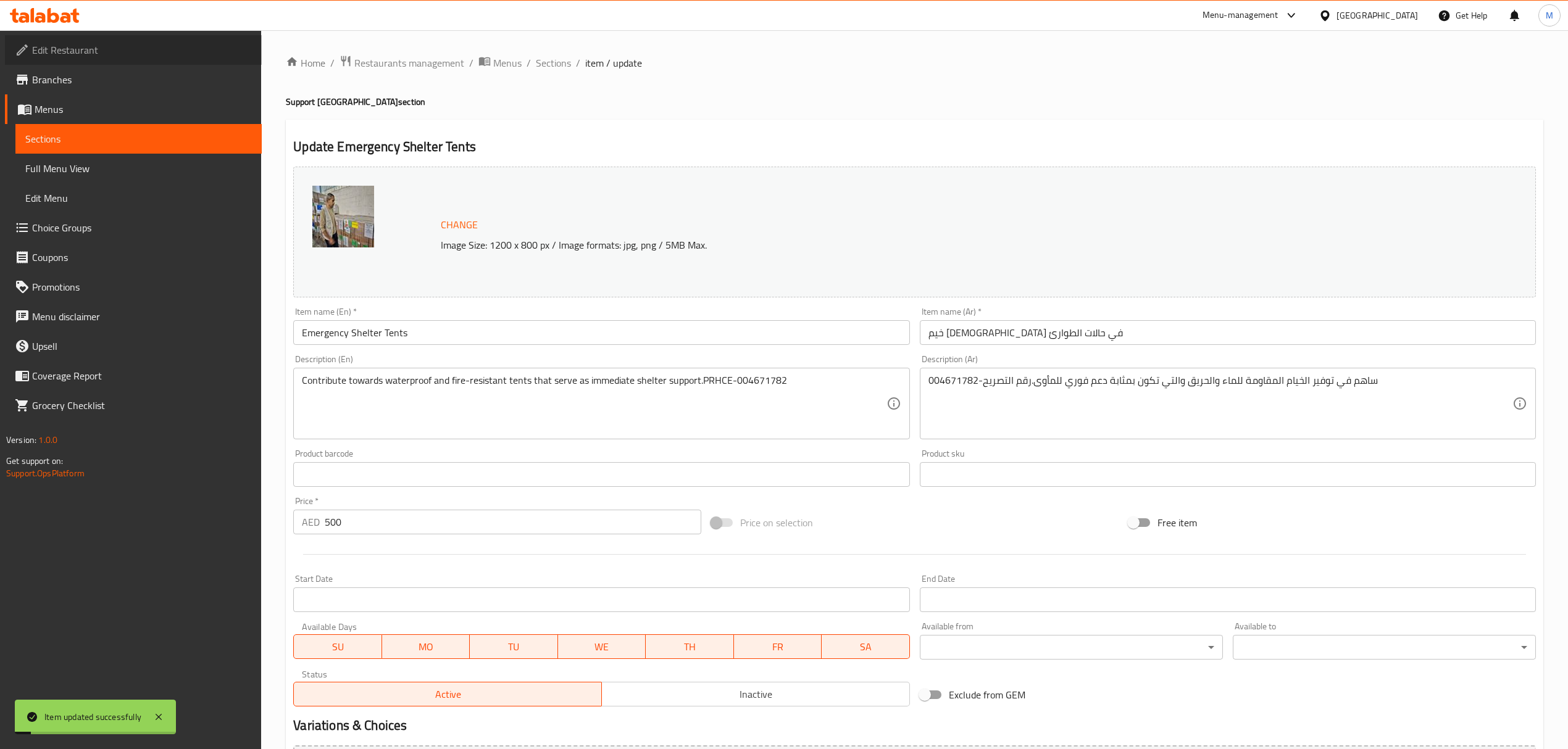
click at [181, 55] on span "Edit Restaurant" at bounding box center [141, 50] width 220 height 15
